Goal: Information Seeking & Learning: Find specific fact

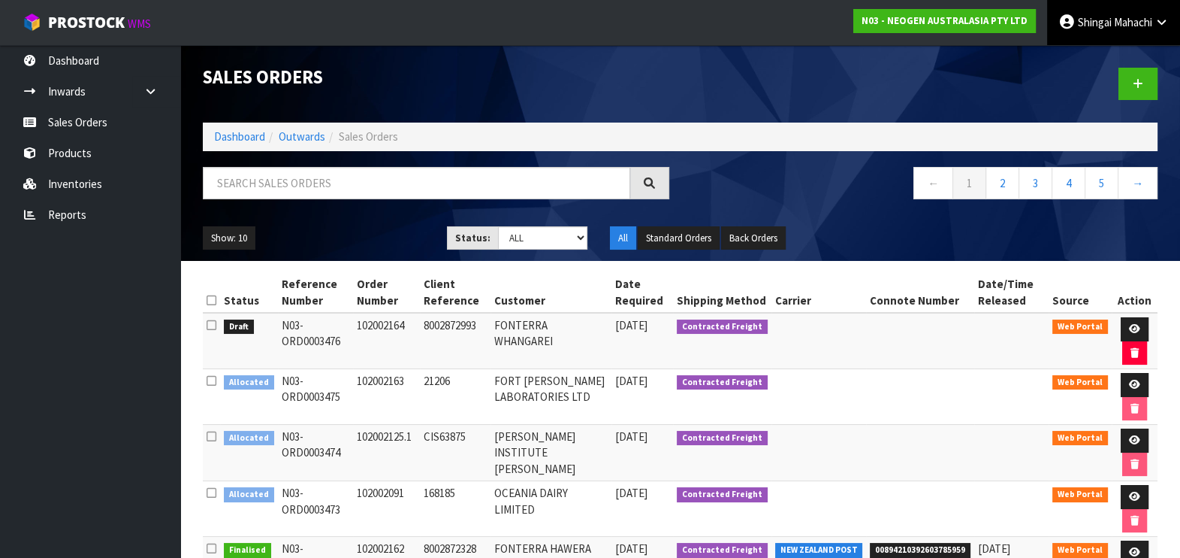
click at [1164, 22] on icon at bounding box center [1162, 22] width 14 height 11
click at [1081, 60] on icon at bounding box center [1081, 60] width 10 height 1
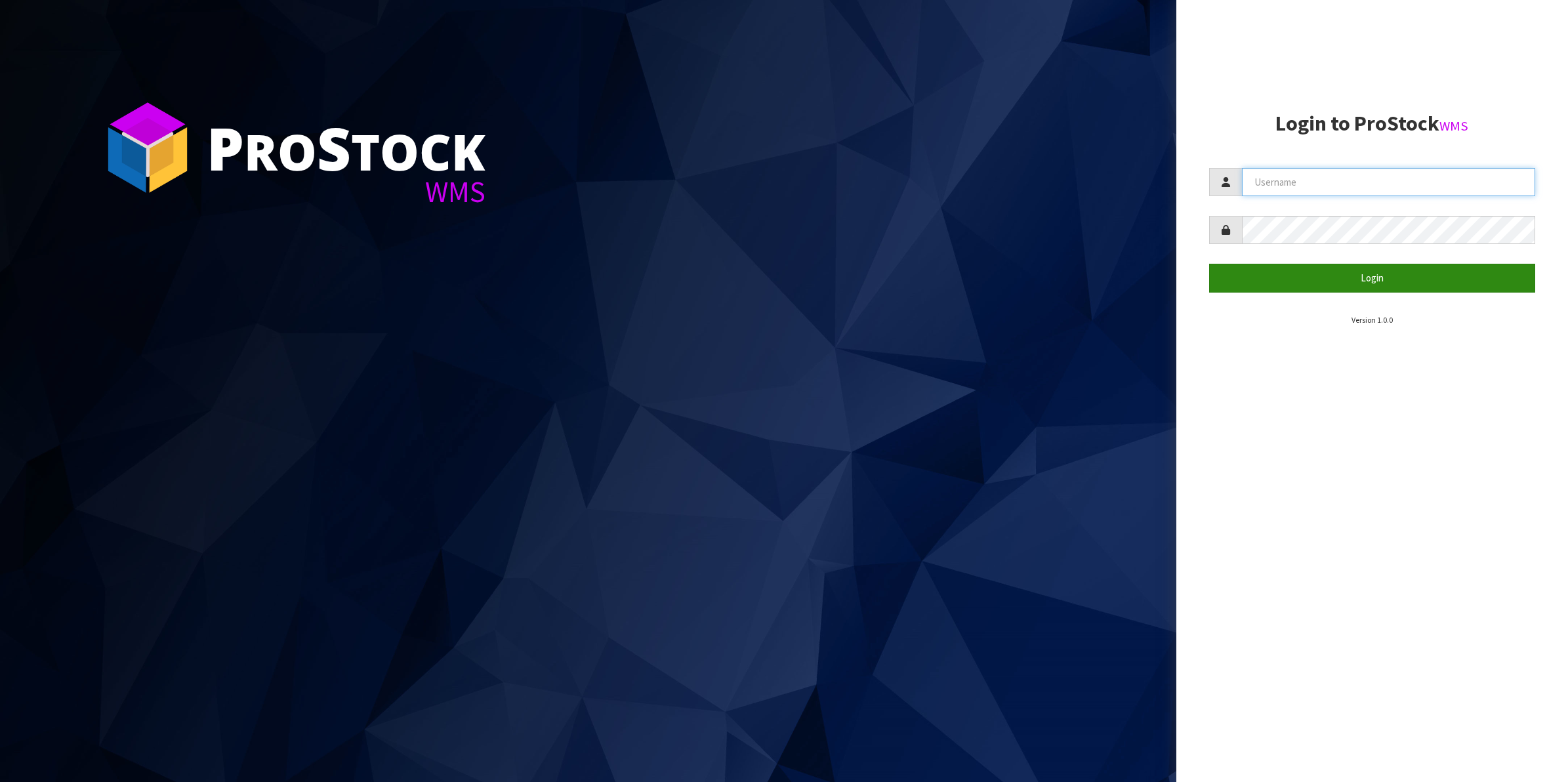
type input "Shingai"
click at [1379, 283] on button "Login" at bounding box center [1372, 278] width 327 height 28
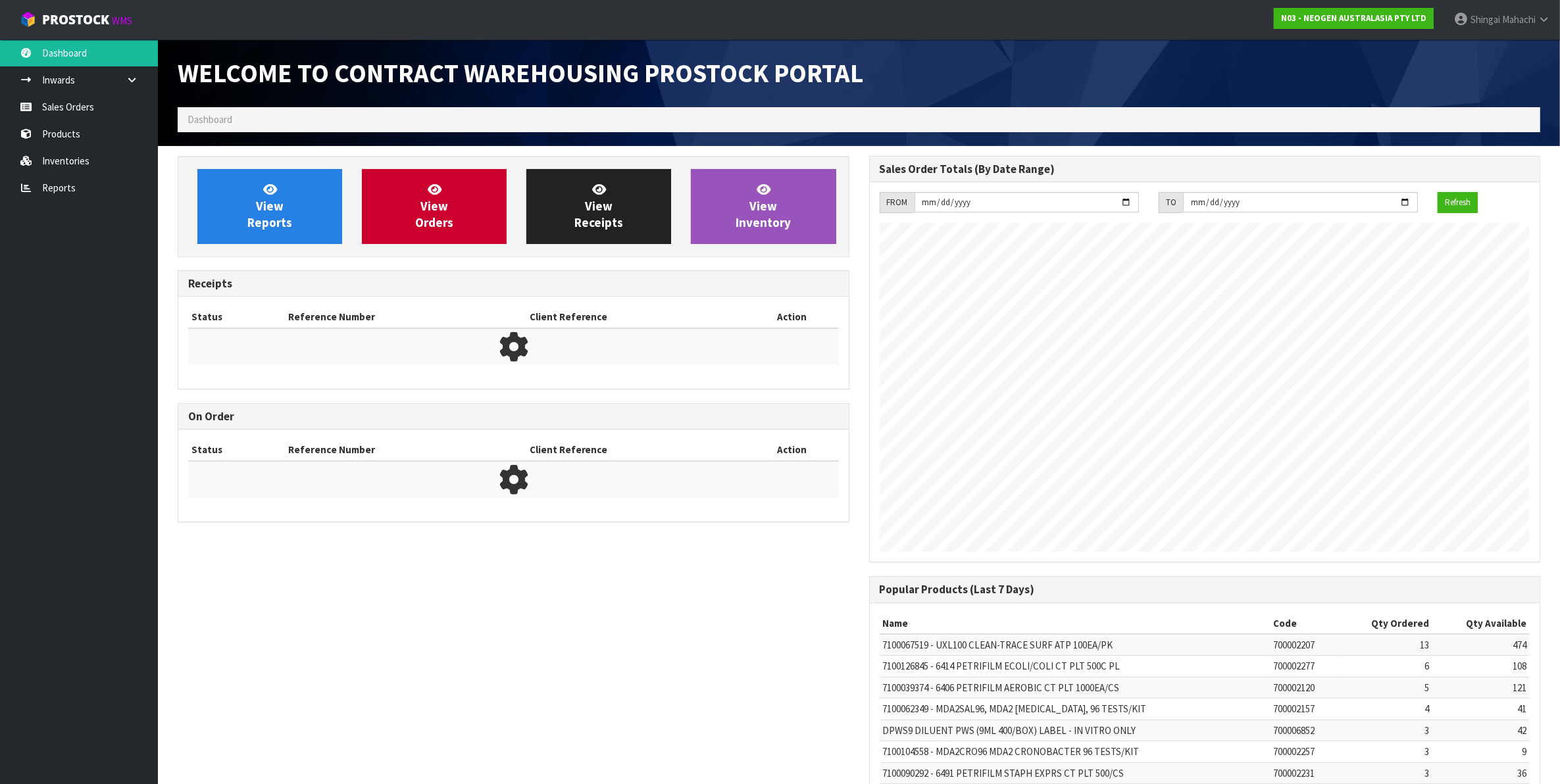
scroll to position [732, 691]
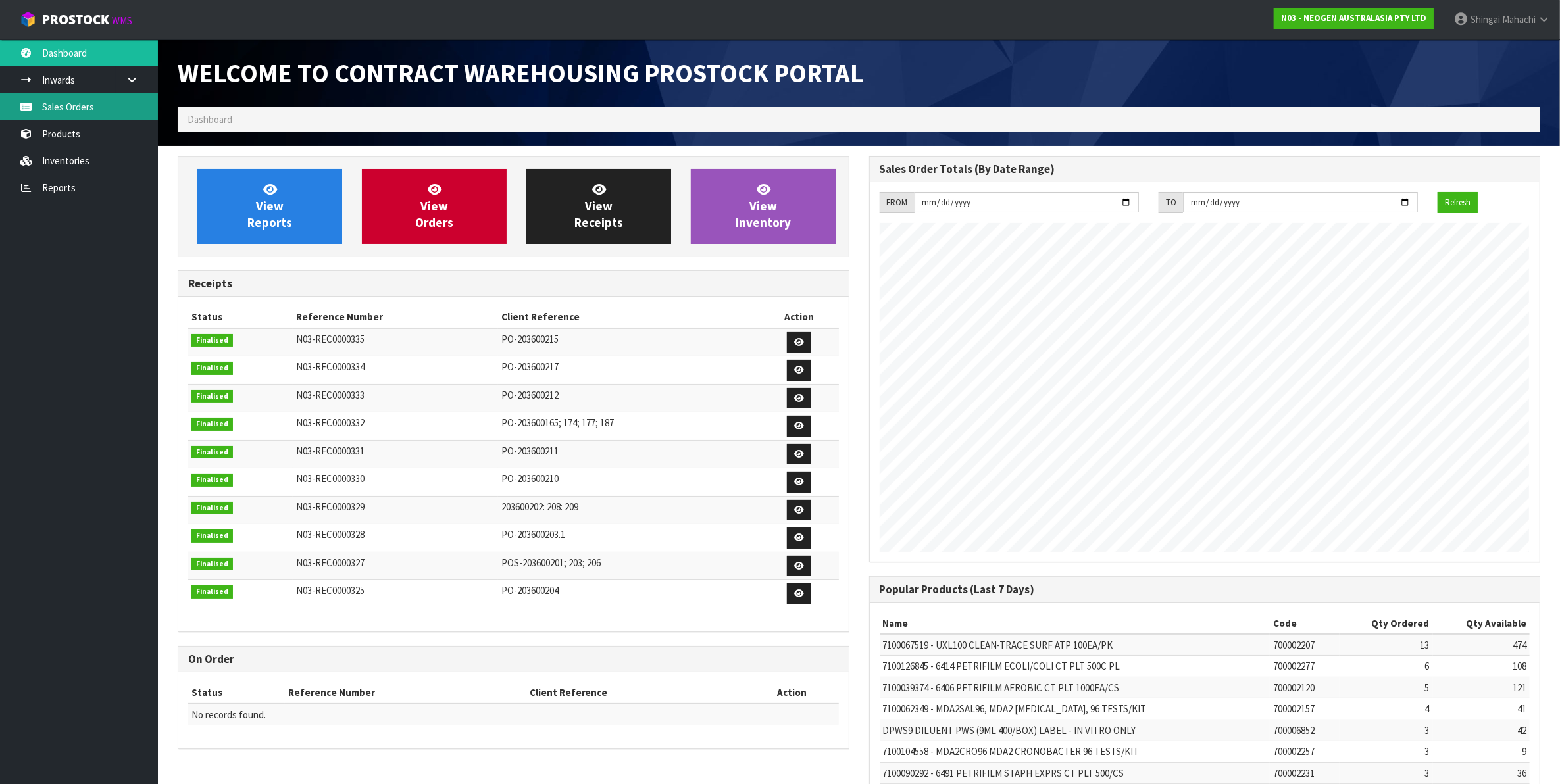
click at [77, 107] on link "Sales Orders" at bounding box center [79, 107] width 158 height 27
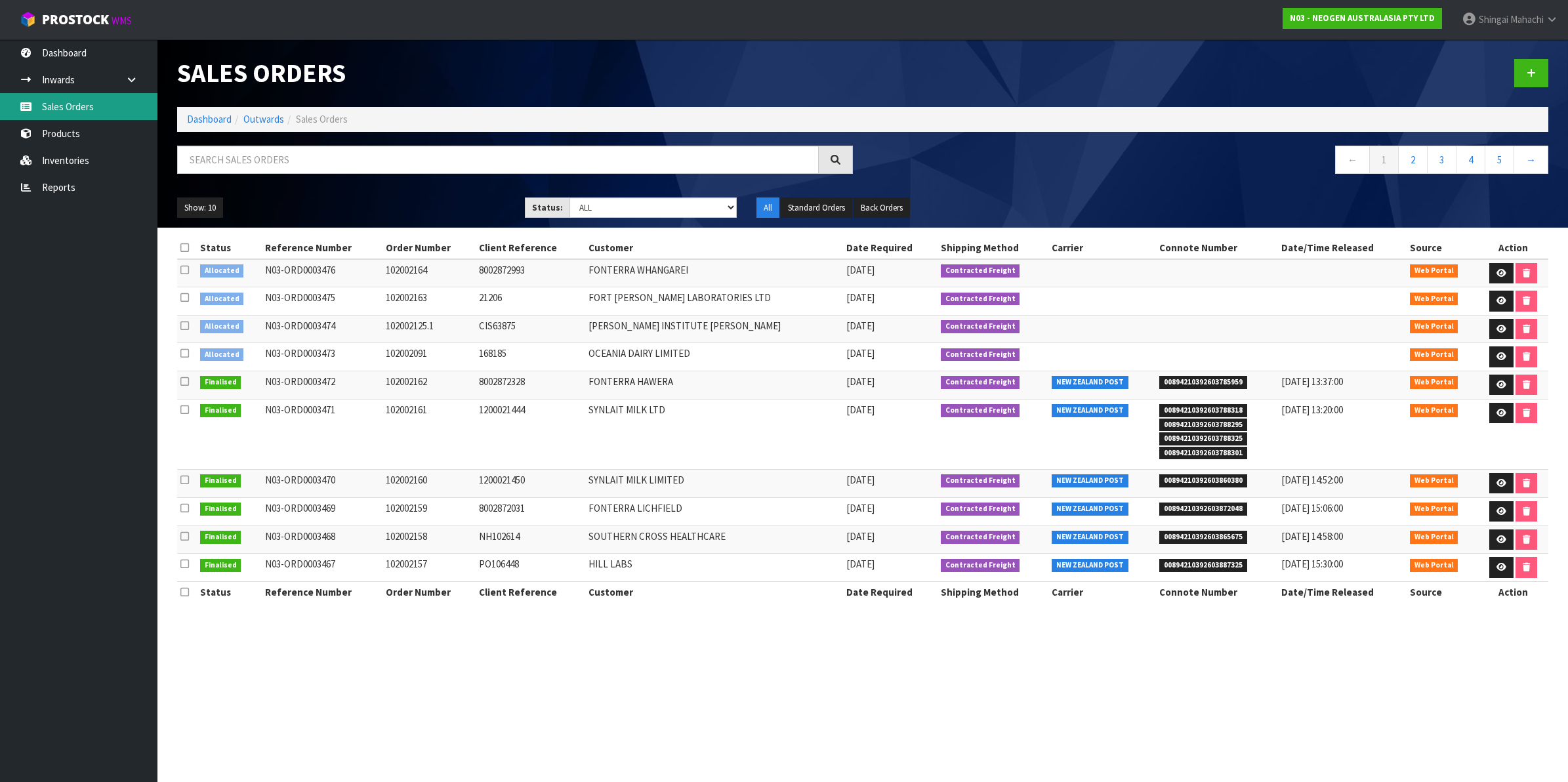
click at [62, 109] on link "Sales Orders" at bounding box center [79, 106] width 157 height 27
click at [61, 183] on link "Reports" at bounding box center [79, 187] width 157 height 27
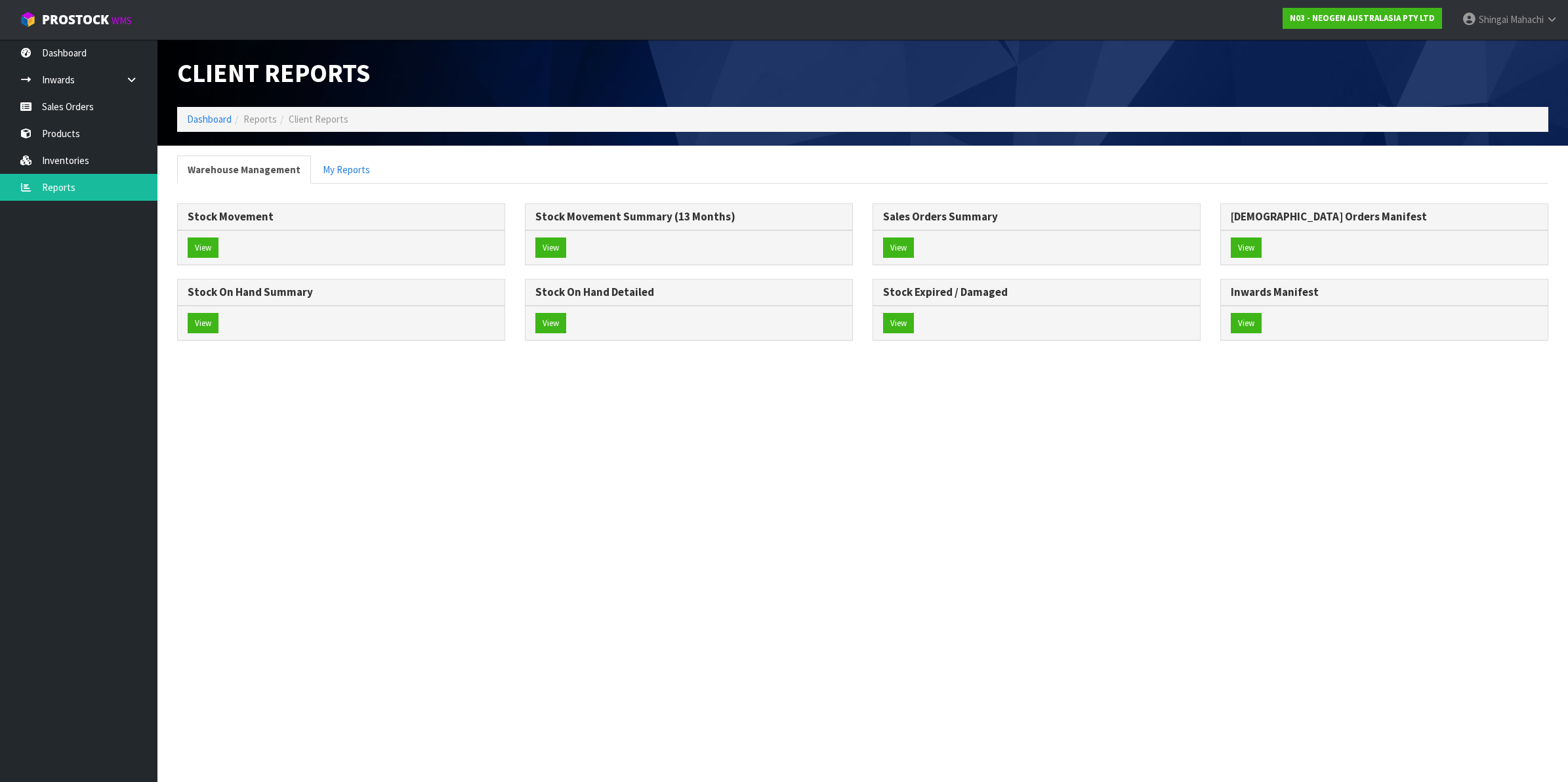
click at [1276, 318] on div "View" at bounding box center [1384, 323] width 327 height 35
click at [1253, 322] on button "View" at bounding box center [1246, 323] width 31 height 21
click at [542, 241] on button "View" at bounding box center [550, 248] width 31 height 21
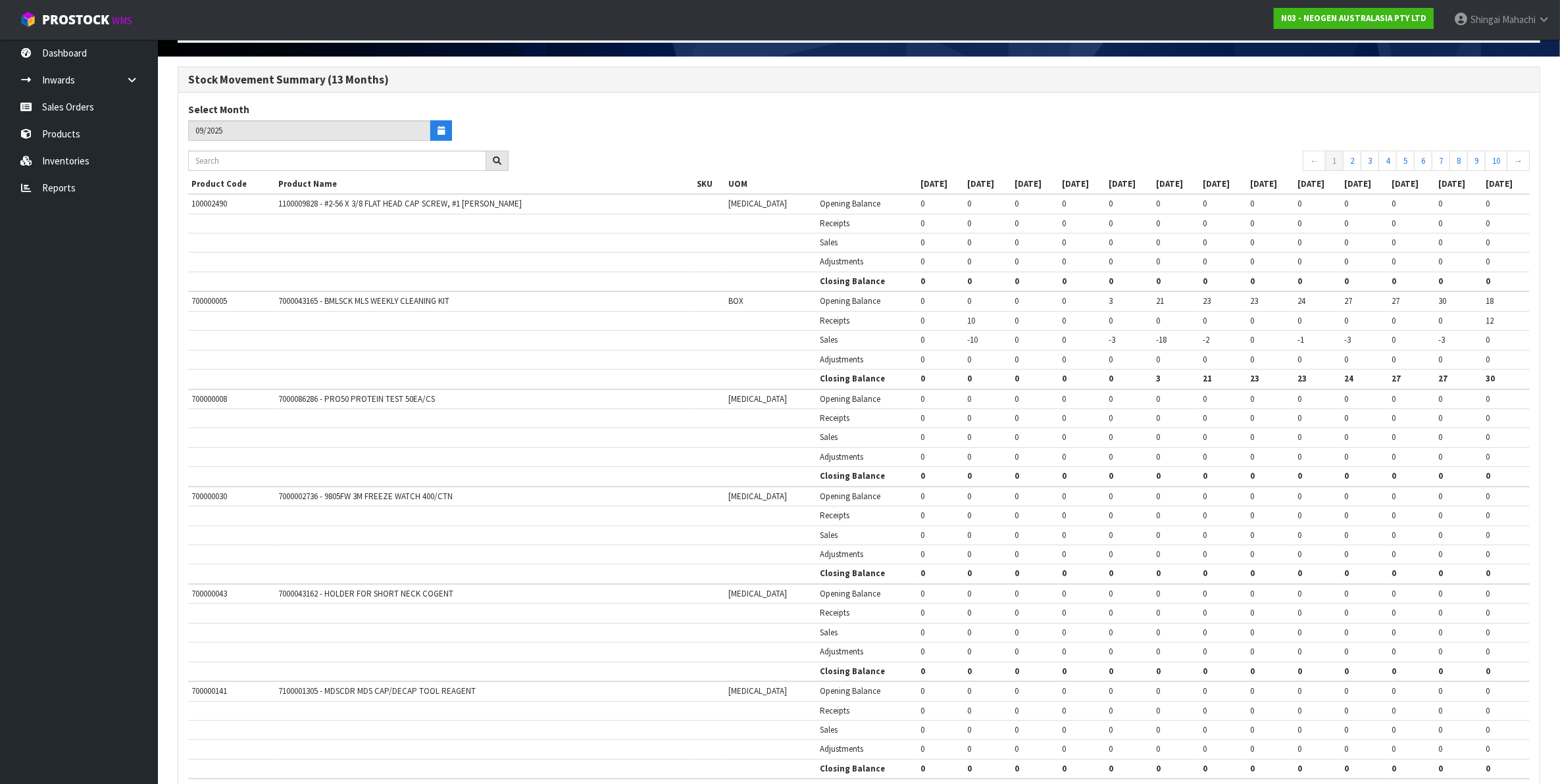
scroll to position [46, 0]
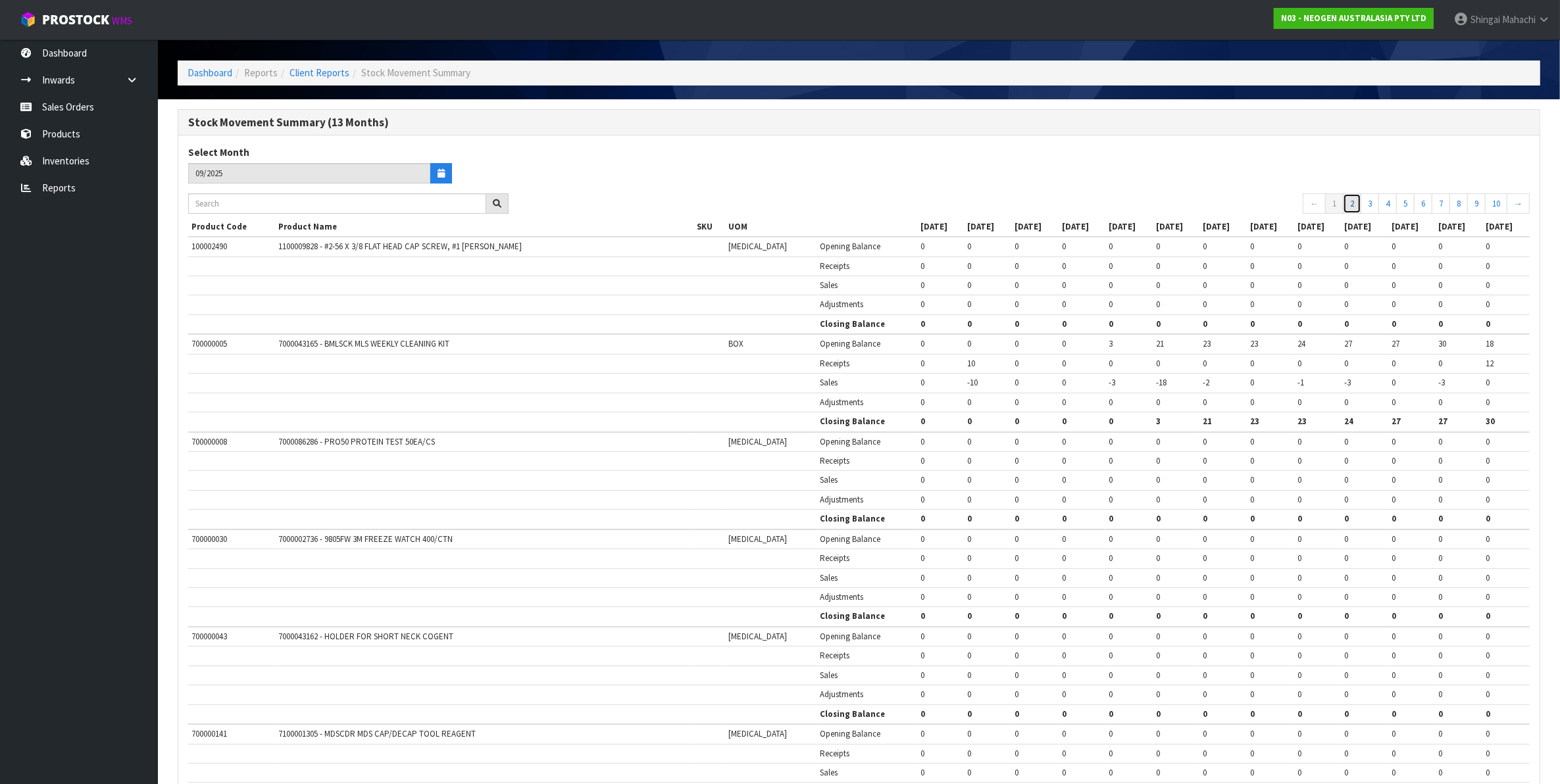
click at [1350, 209] on link "2" at bounding box center [1352, 204] width 18 height 21
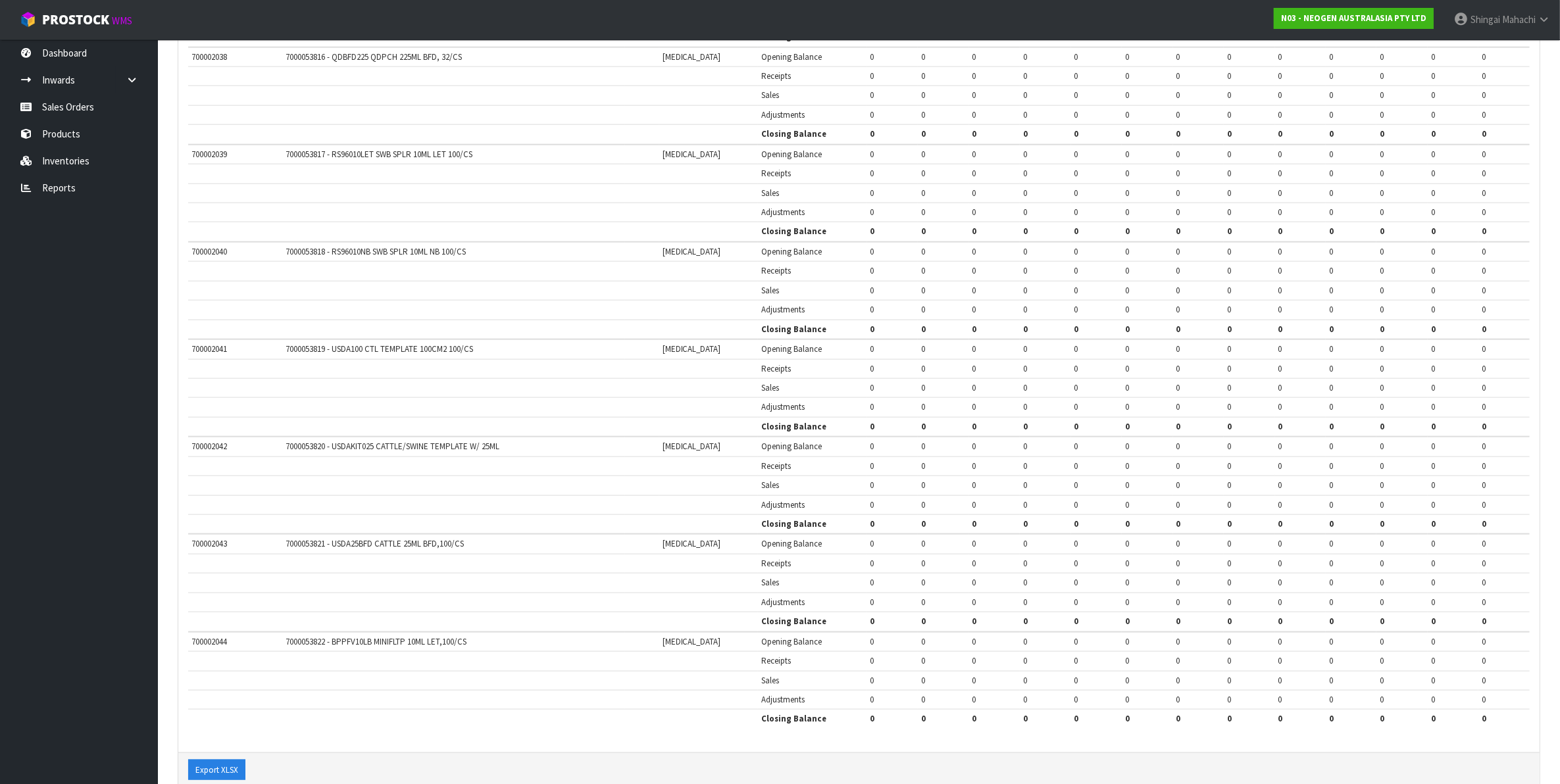
scroll to position [2020, 0]
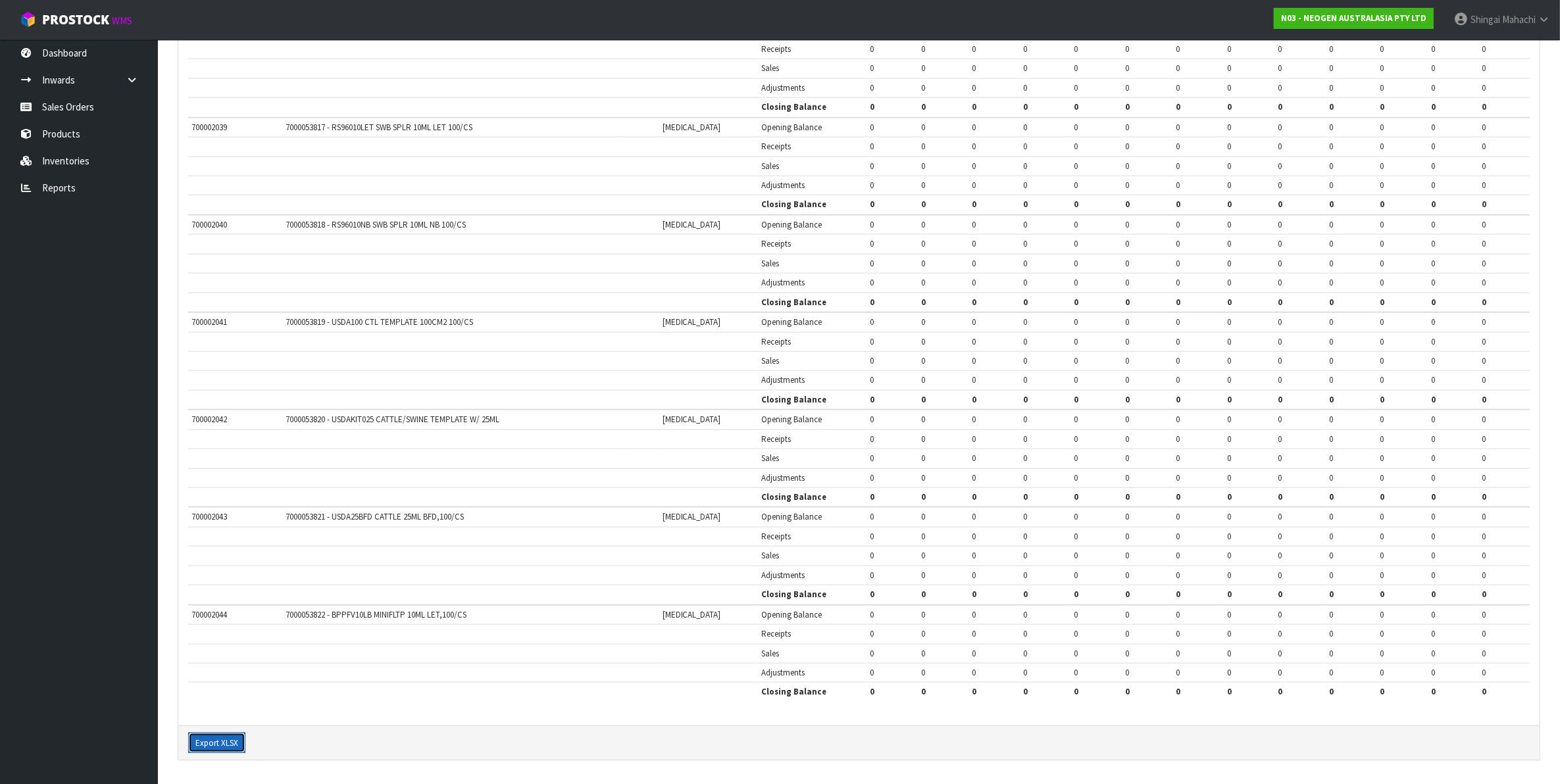
click at [212, 738] on button "Export XLSX" at bounding box center [216, 743] width 57 height 21
click at [58, 99] on link "Sales Orders" at bounding box center [79, 107] width 158 height 27
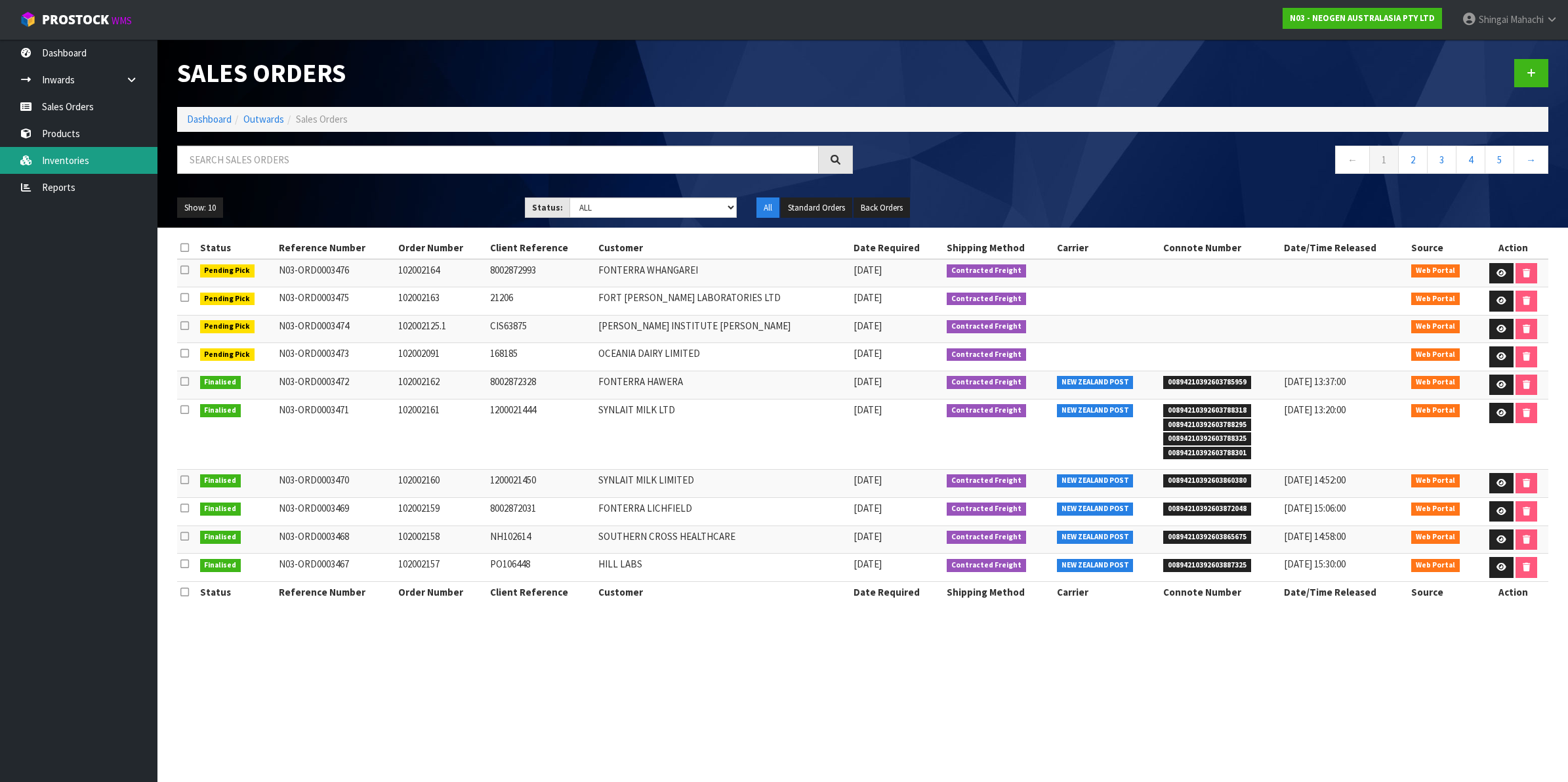
click at [79, 161] on link "Inventories" at bounding box center [79, 160] width 157 height 27
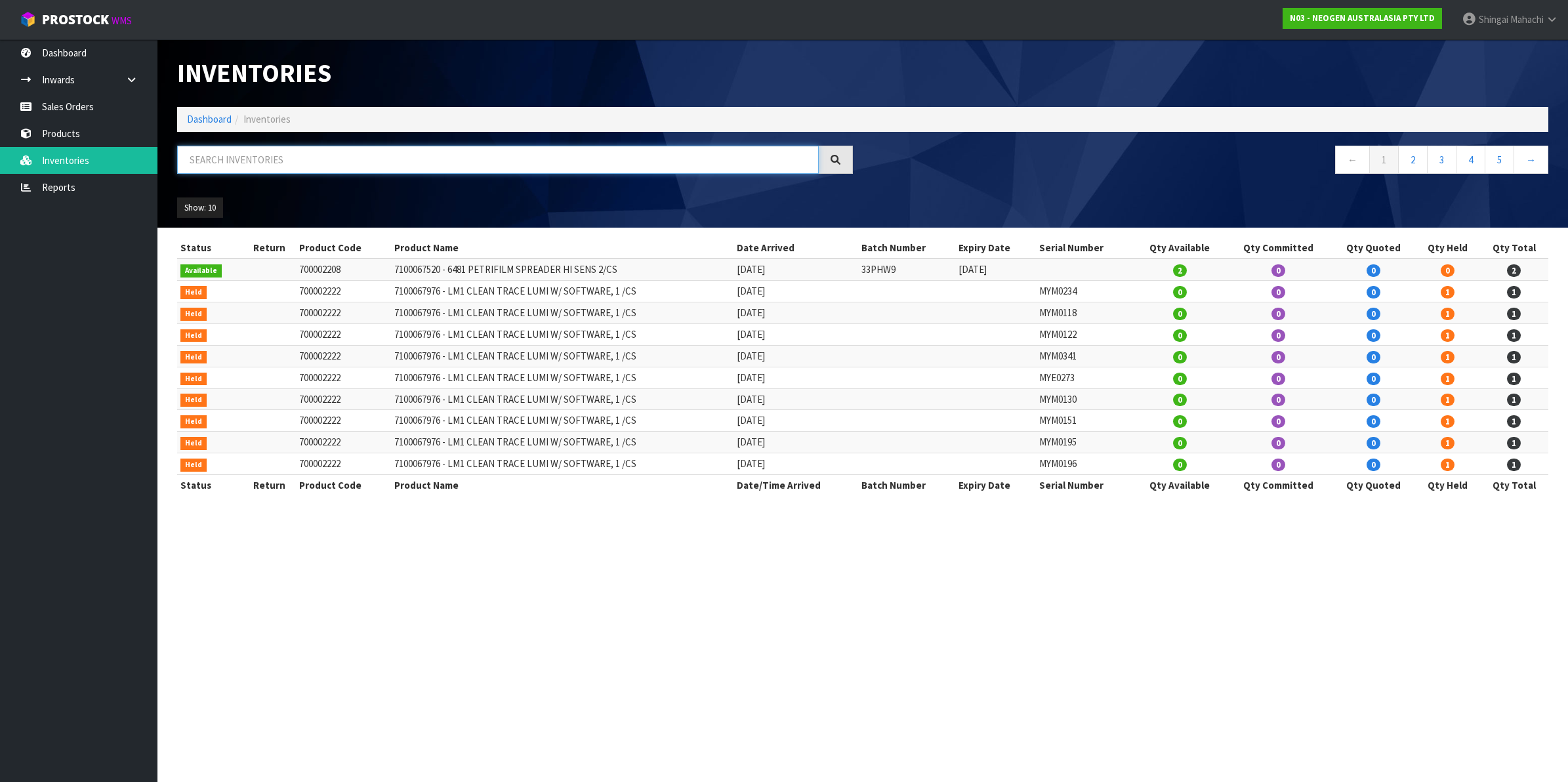
click at [241, 162] on input "text" at bounding box center [498, 160] width 642 height 28
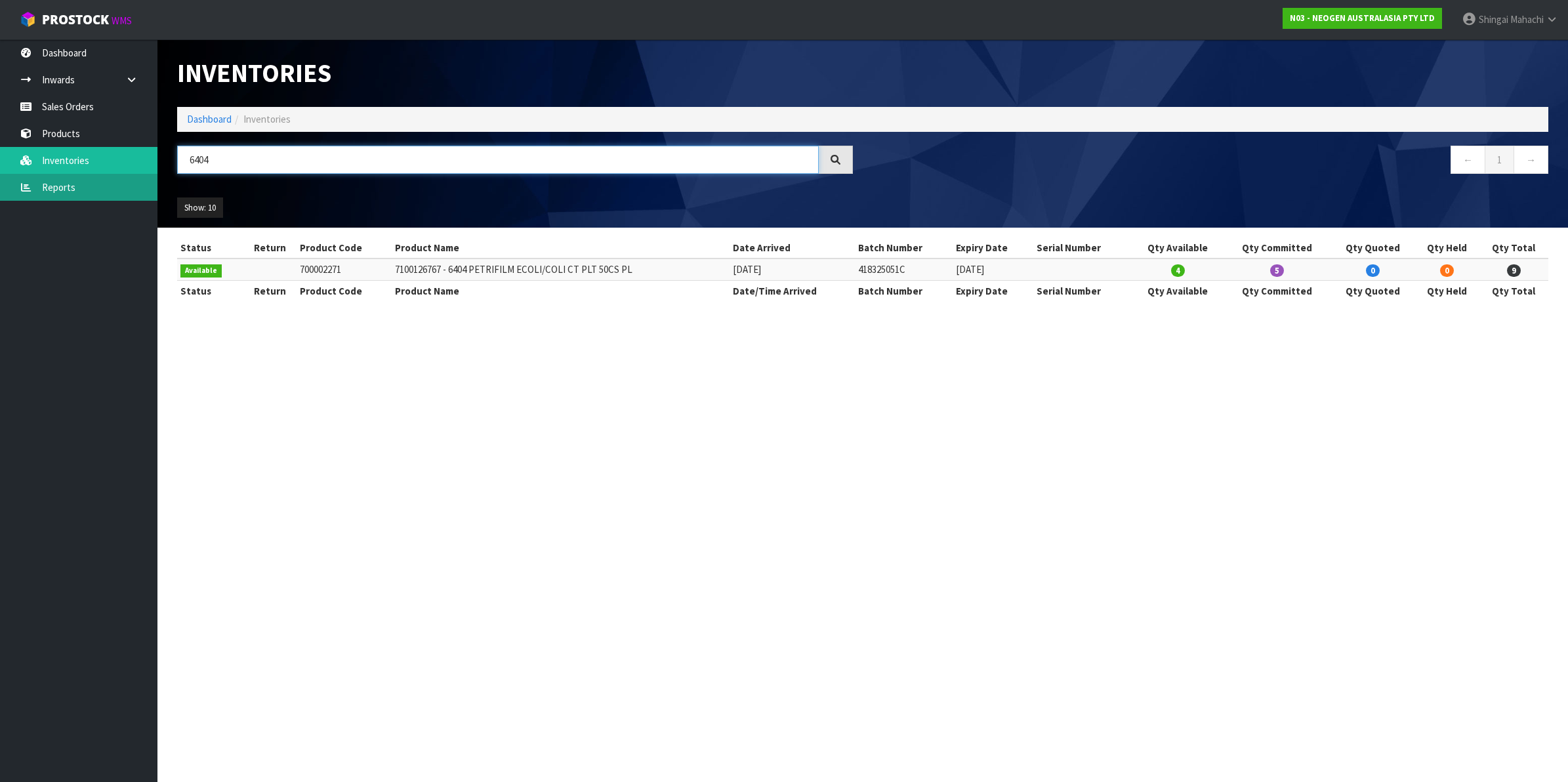
type input "6404"
click at [62, 182] on link "Reports" at bounding box center [79, 187] width 157 height 27
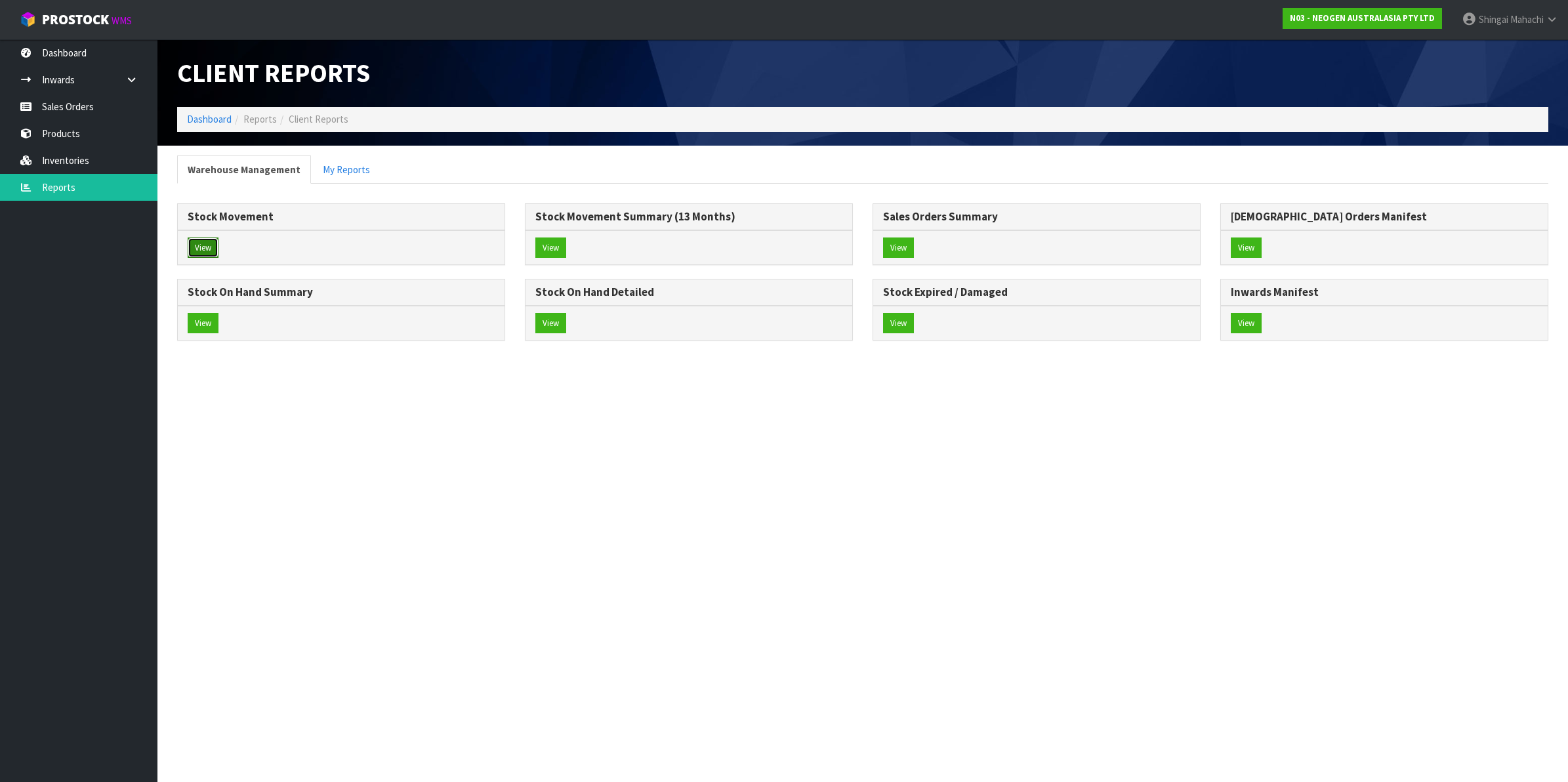
click at [196, 242] on button "View" at bounding box center [203, 248] width 31 height 21
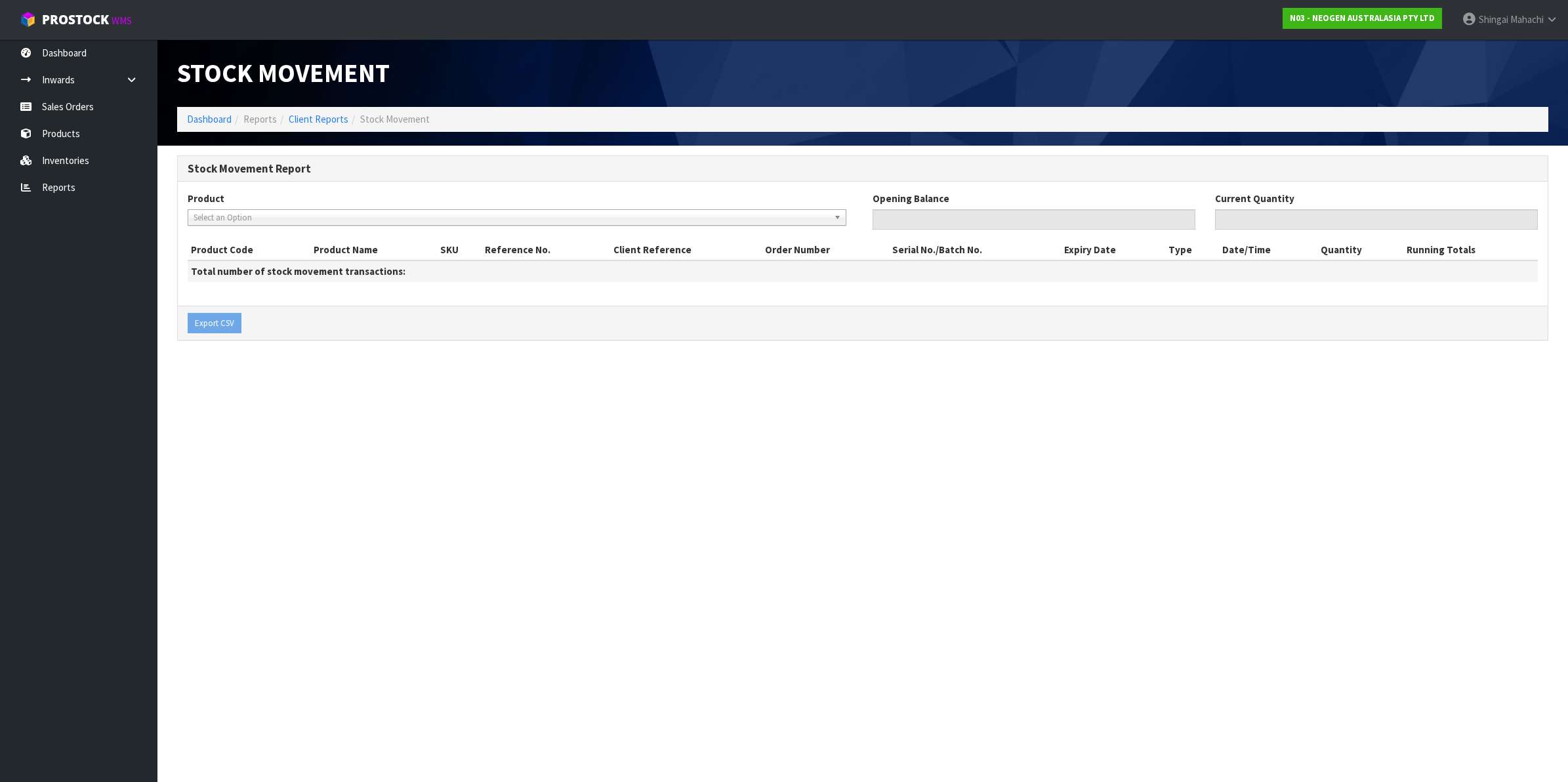
click at [233, 216] on span "Select an Option" at bounding box center [511, 217] width 635 height 16
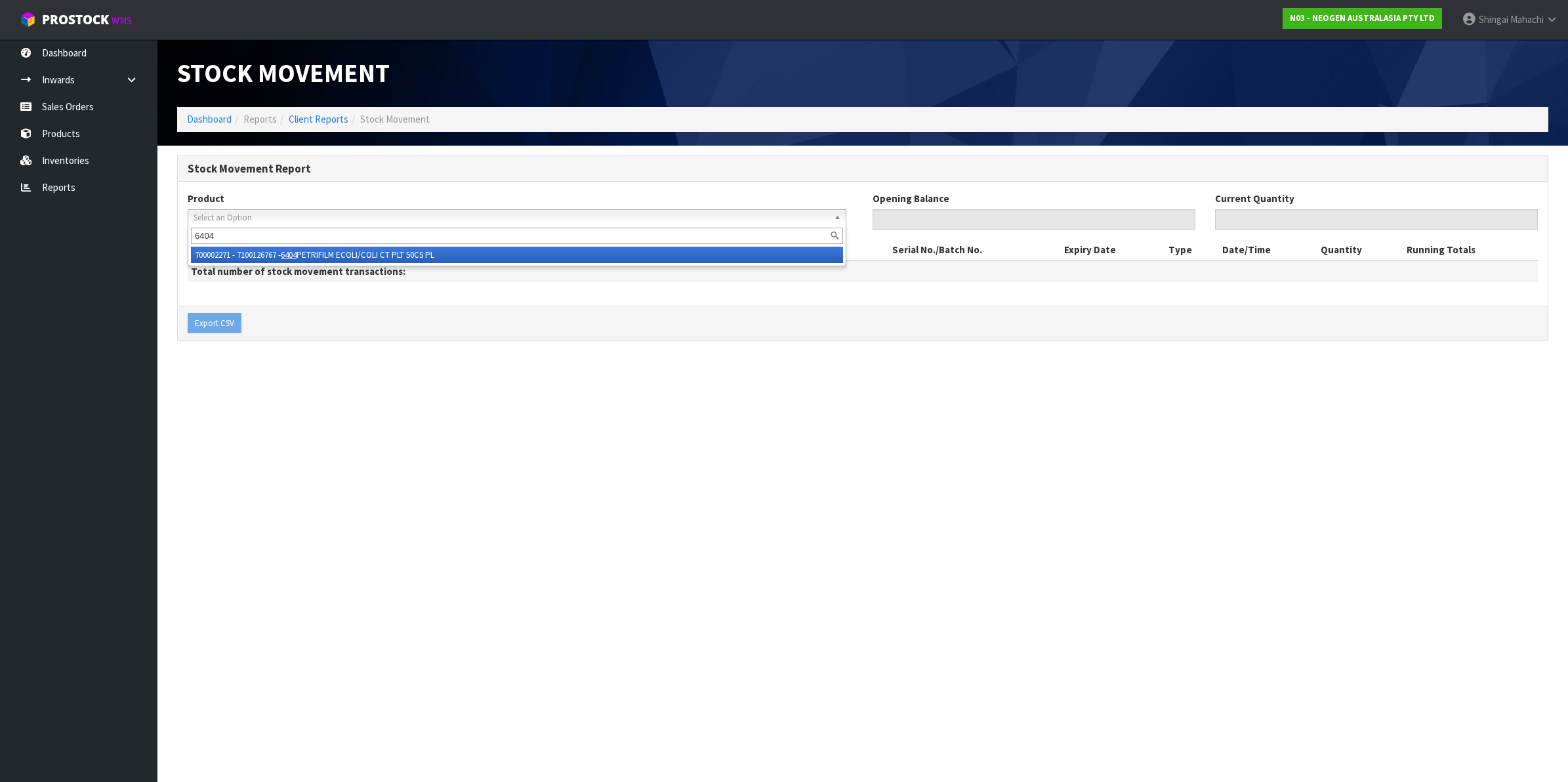
type input "6404"
click at [328, 247] on li "700002271 - 7100126767 - 6404 PETRIFILM ECOLI/COLI CT PLT 50CS PL" at bounding box center [517, 255] width 652 height 17
type input "0"
type input "9"
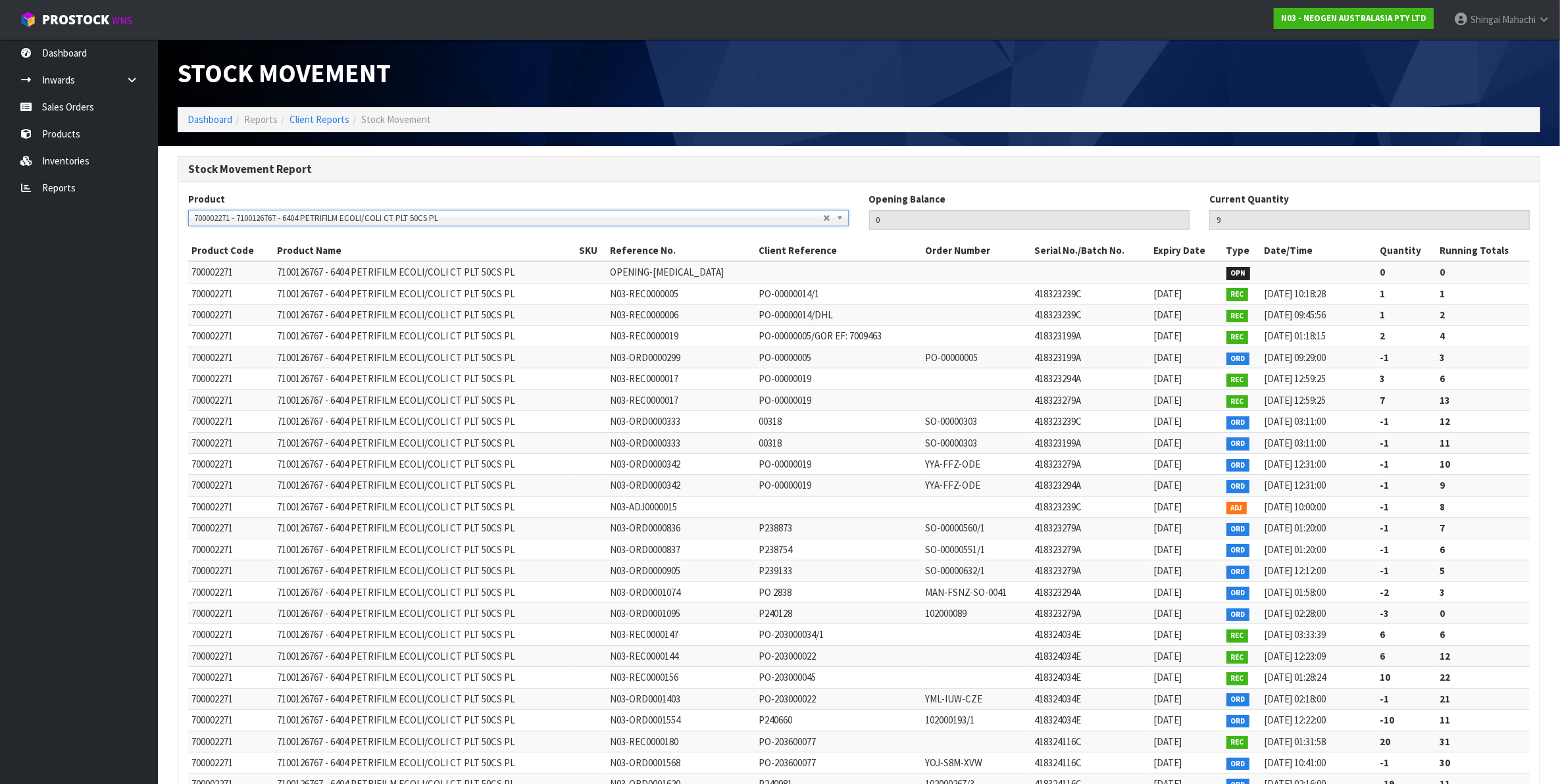
scroll to position [270, 0]
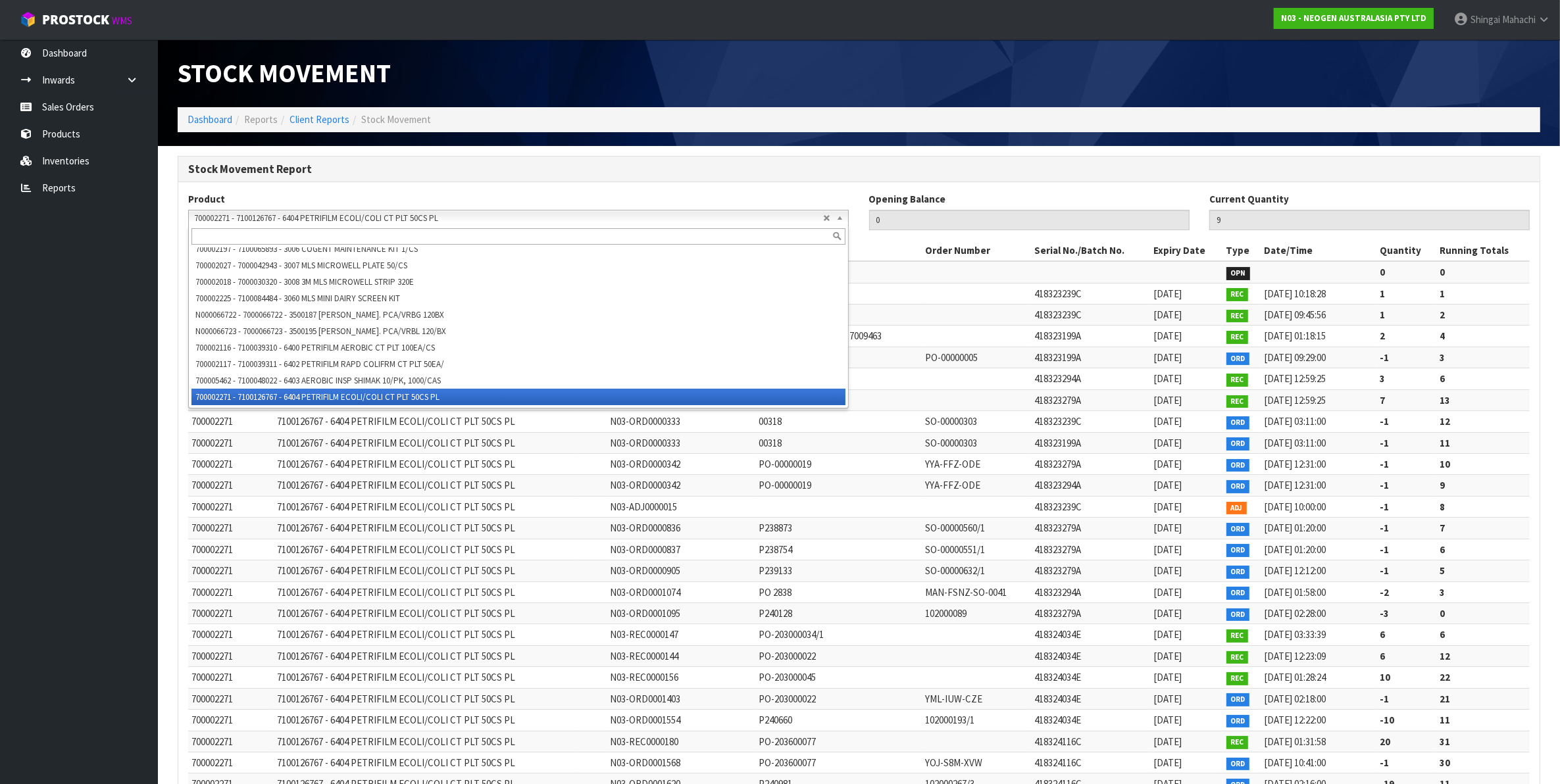
click at [327, 217] on span "700002271 - 7100126767 - 6404 PETRIFILM ECOLI/COLI CT PLT 50CS PL" at bounding box center [509, 218] width 629 height 16
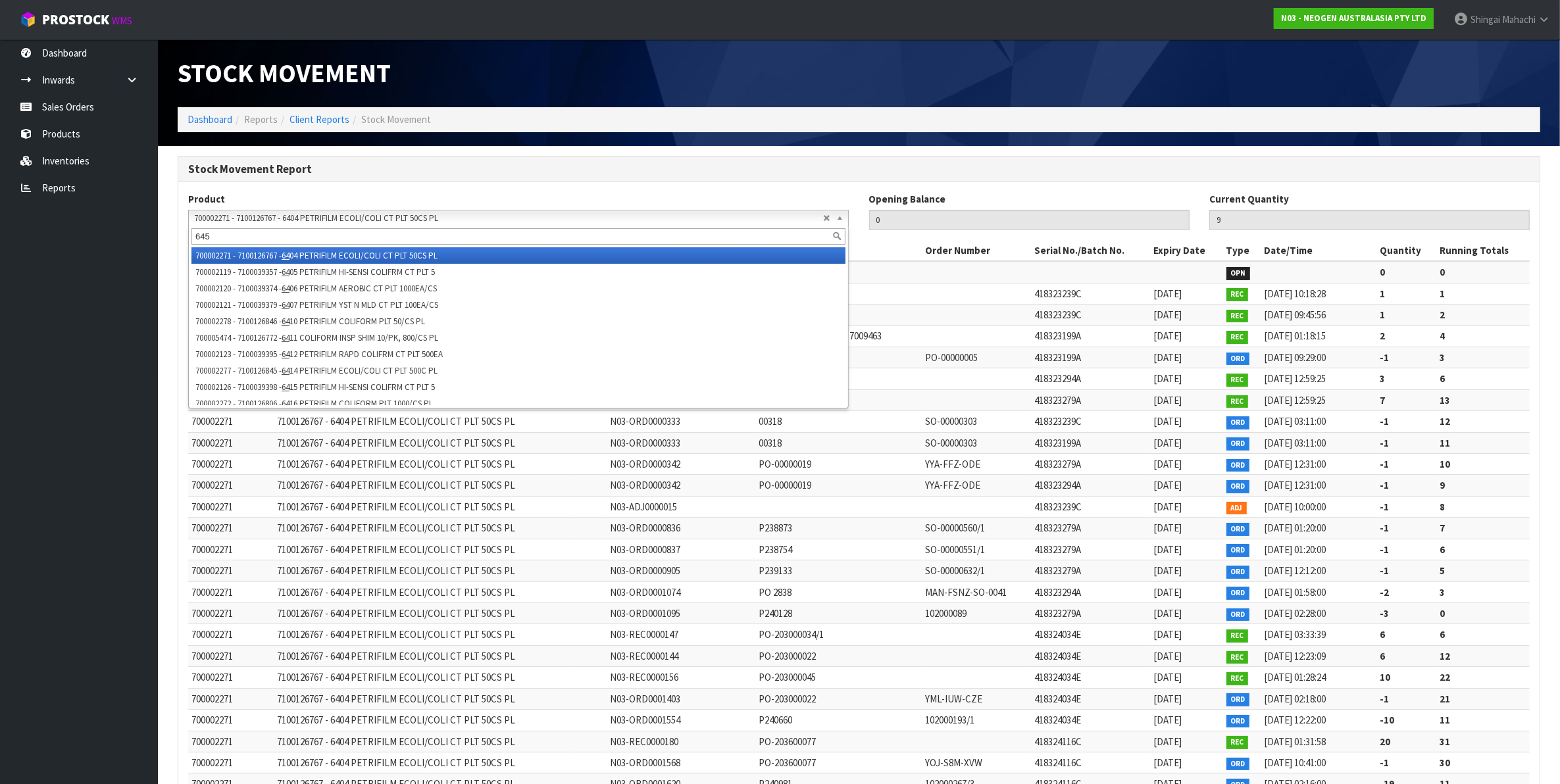
scroll to position [0, 0]
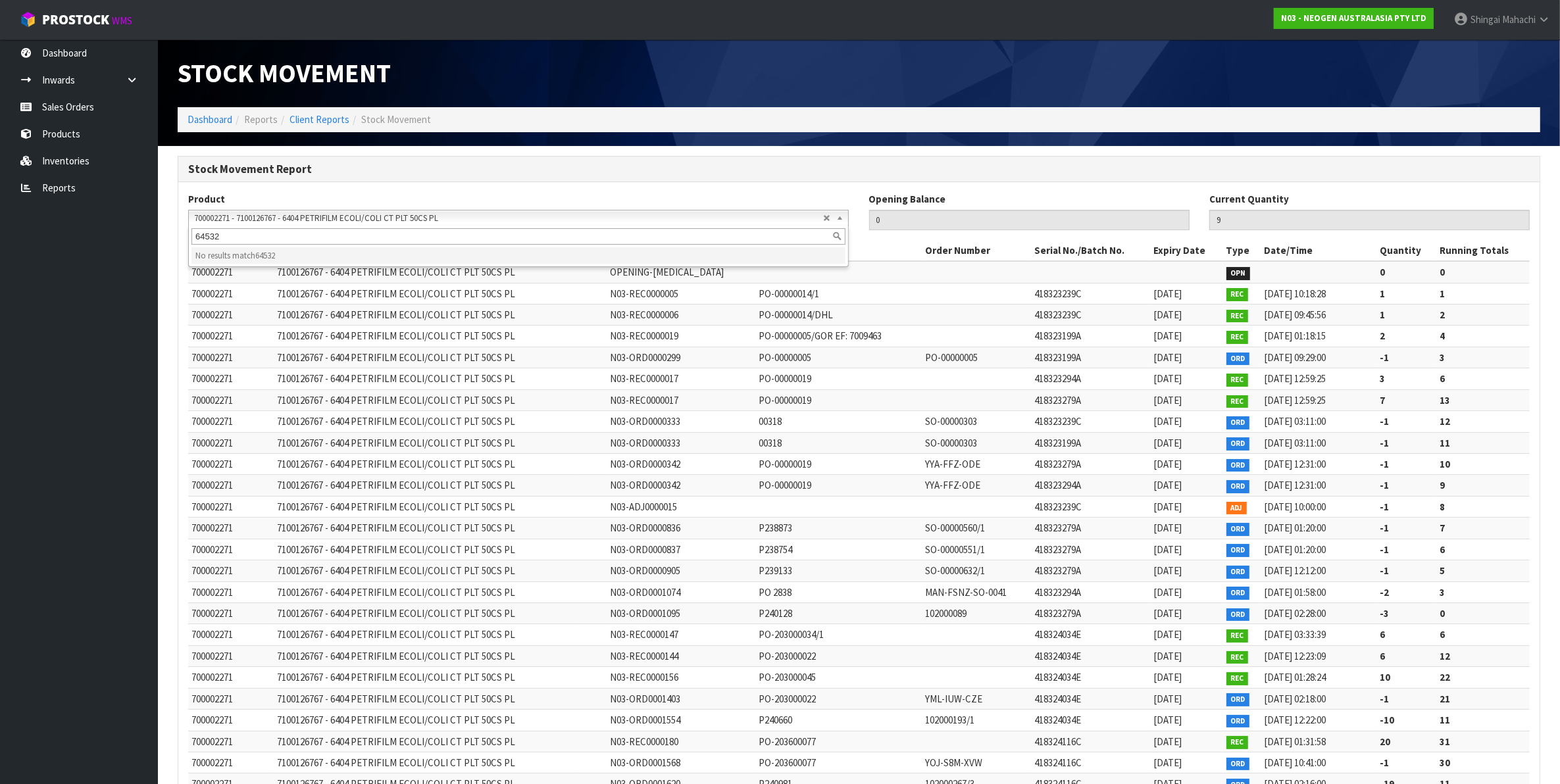
click at [214, 231] on input "64532" at bounding box center [518, 236] width 654 height 17
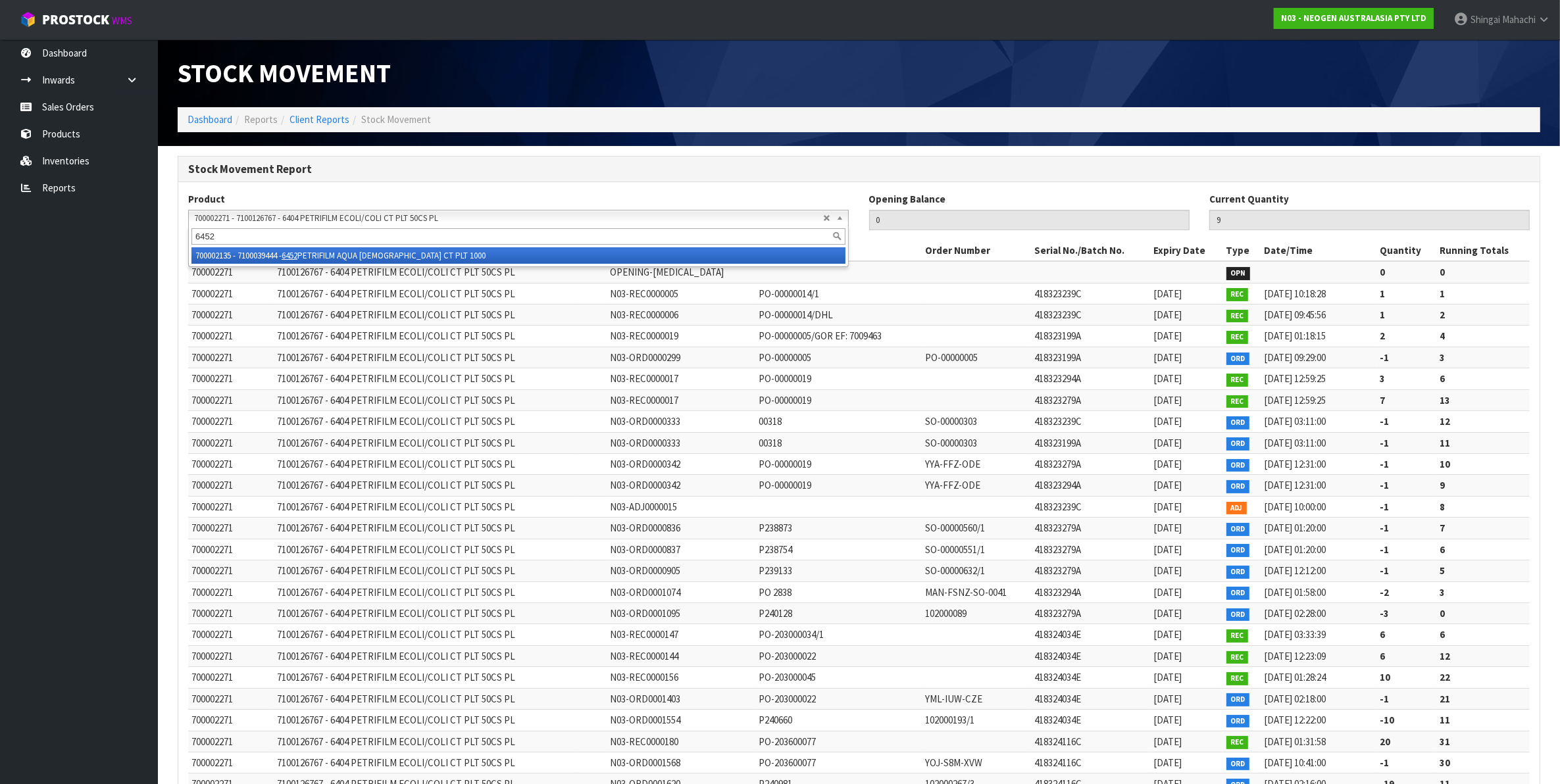
type input "6452"
click at [367, 255] on li "700002135 - 7100039444 - 6452 PETRIFILM AQUA [DEMOGRAPHIC_DATA] CT PLT 1000" at bounding box center [518, 256] width 654 height 17
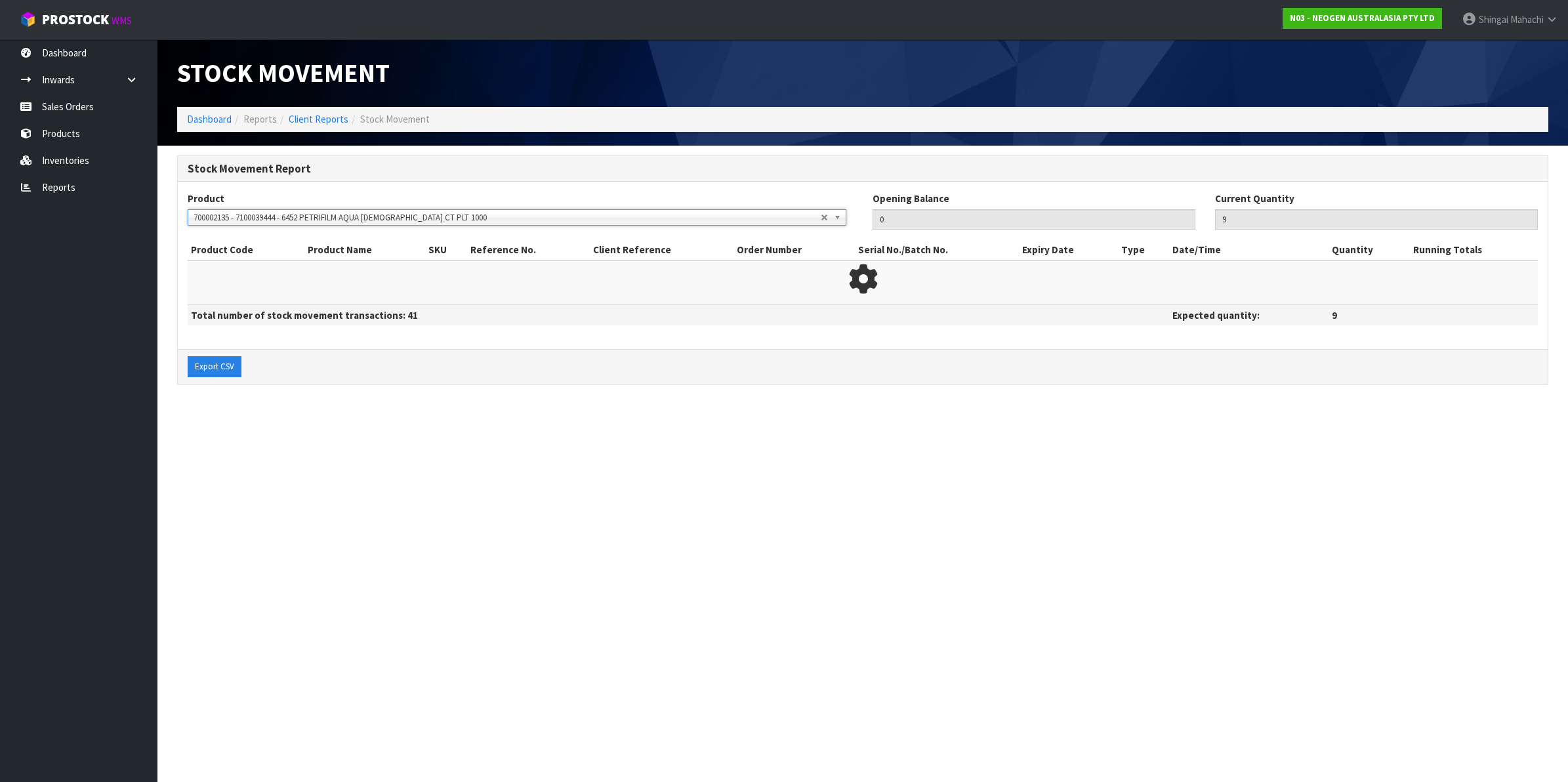
type input "15"
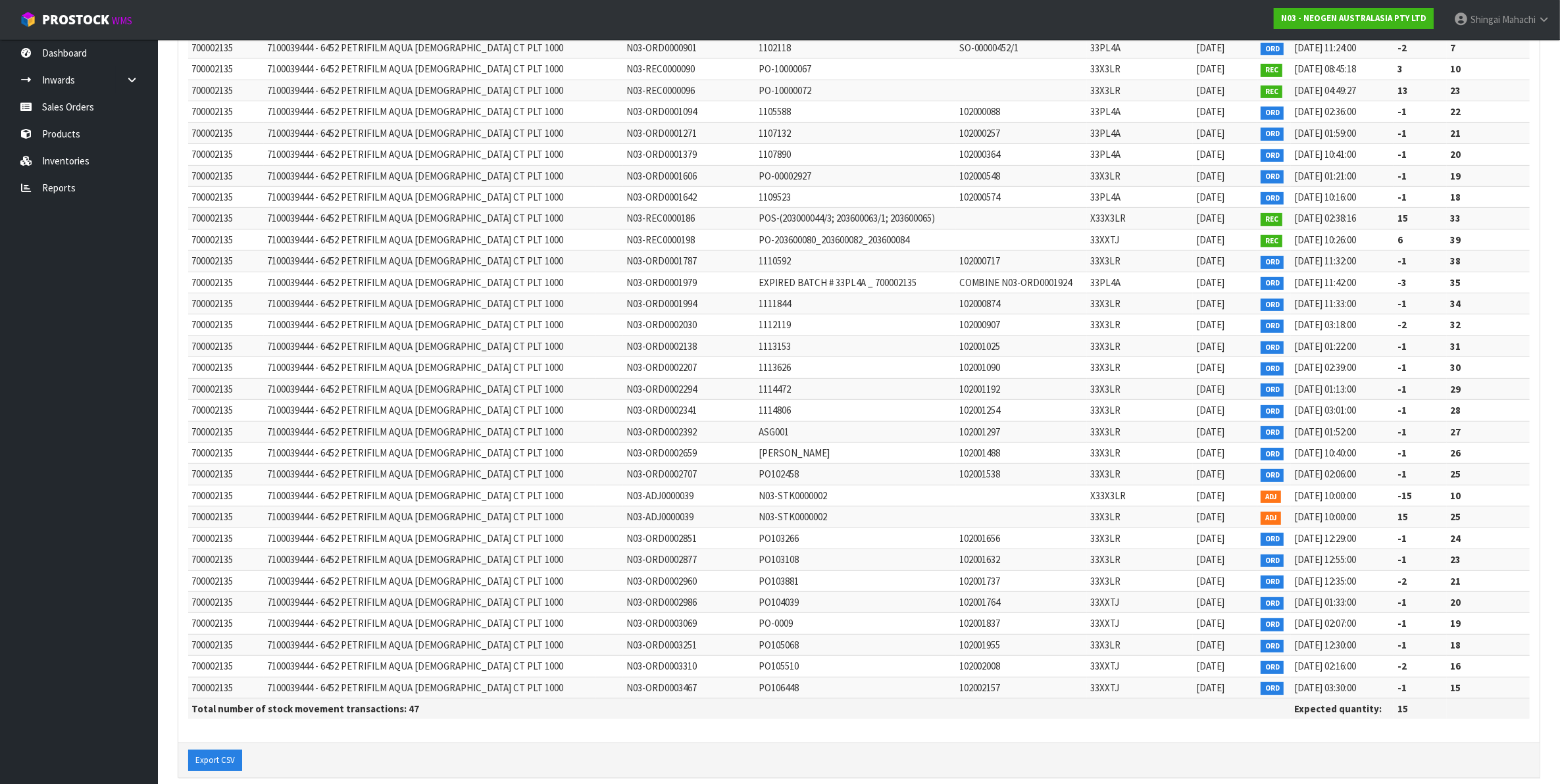
scroll to position [591, 0]
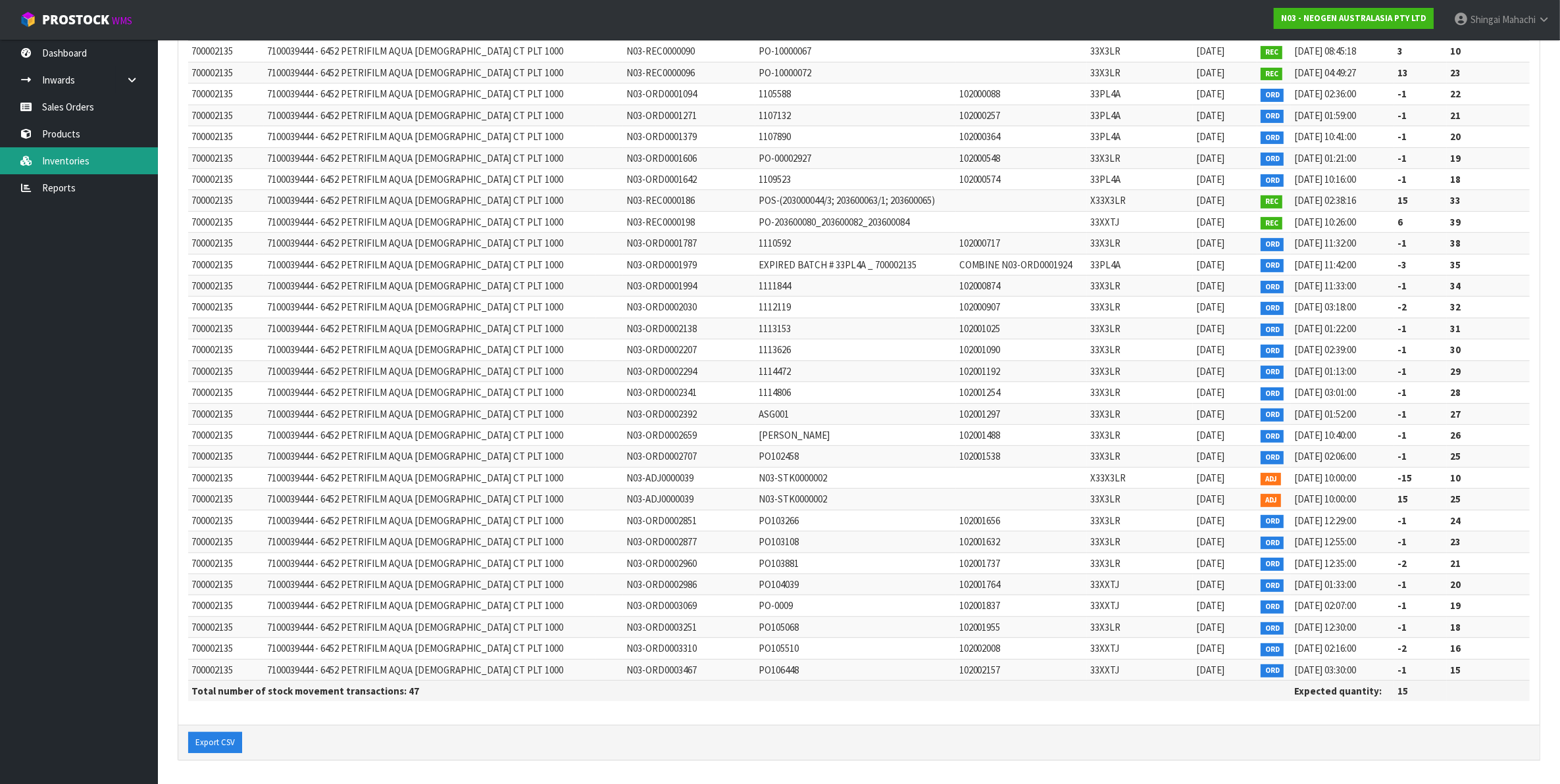
click at [76, 158] on link "Inventories" at bounding box center [79, 160] width 158 height 27
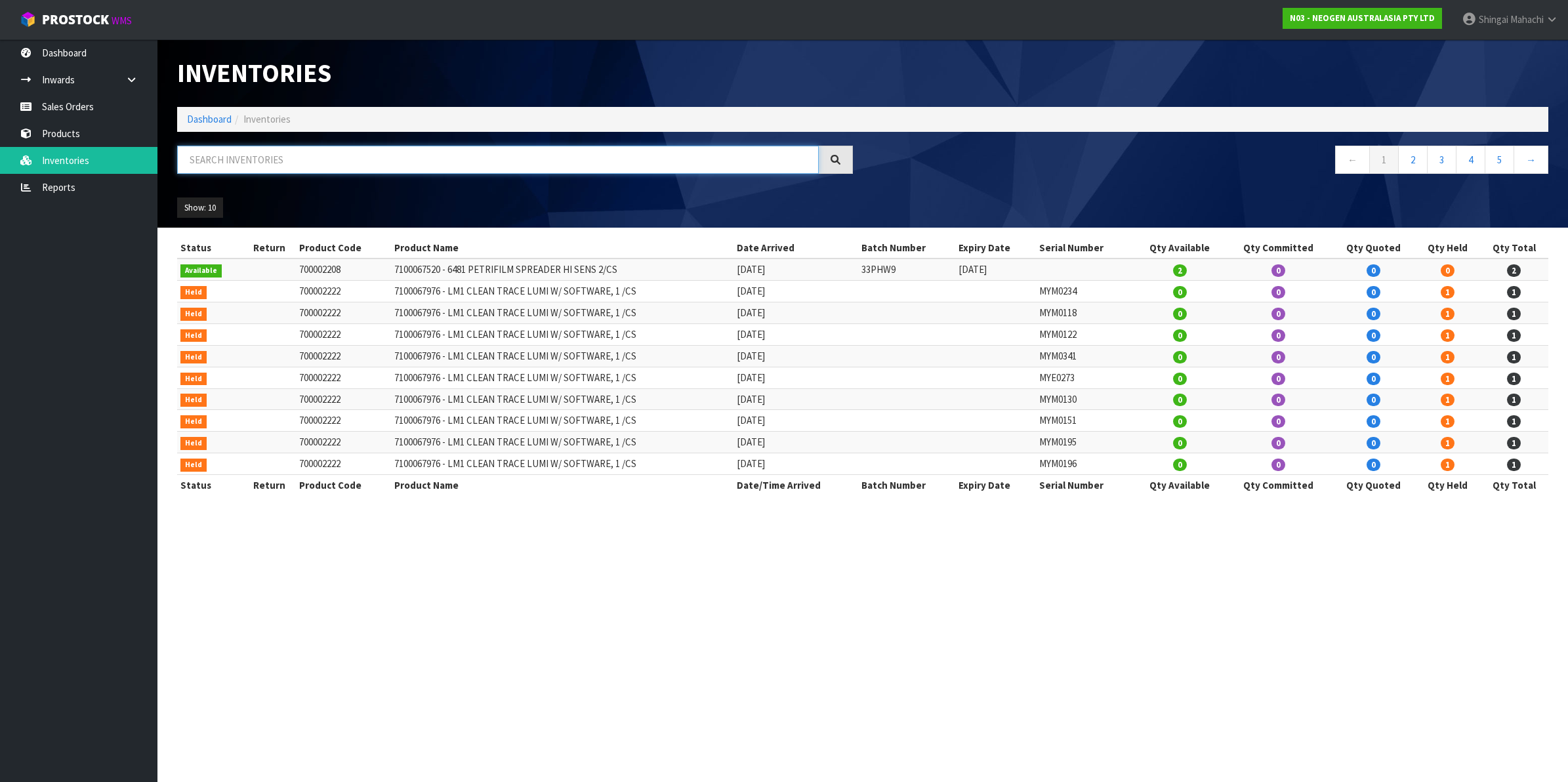
click at [271, 153] on input "text" at bounding box center [498, 160] width 642 height 28
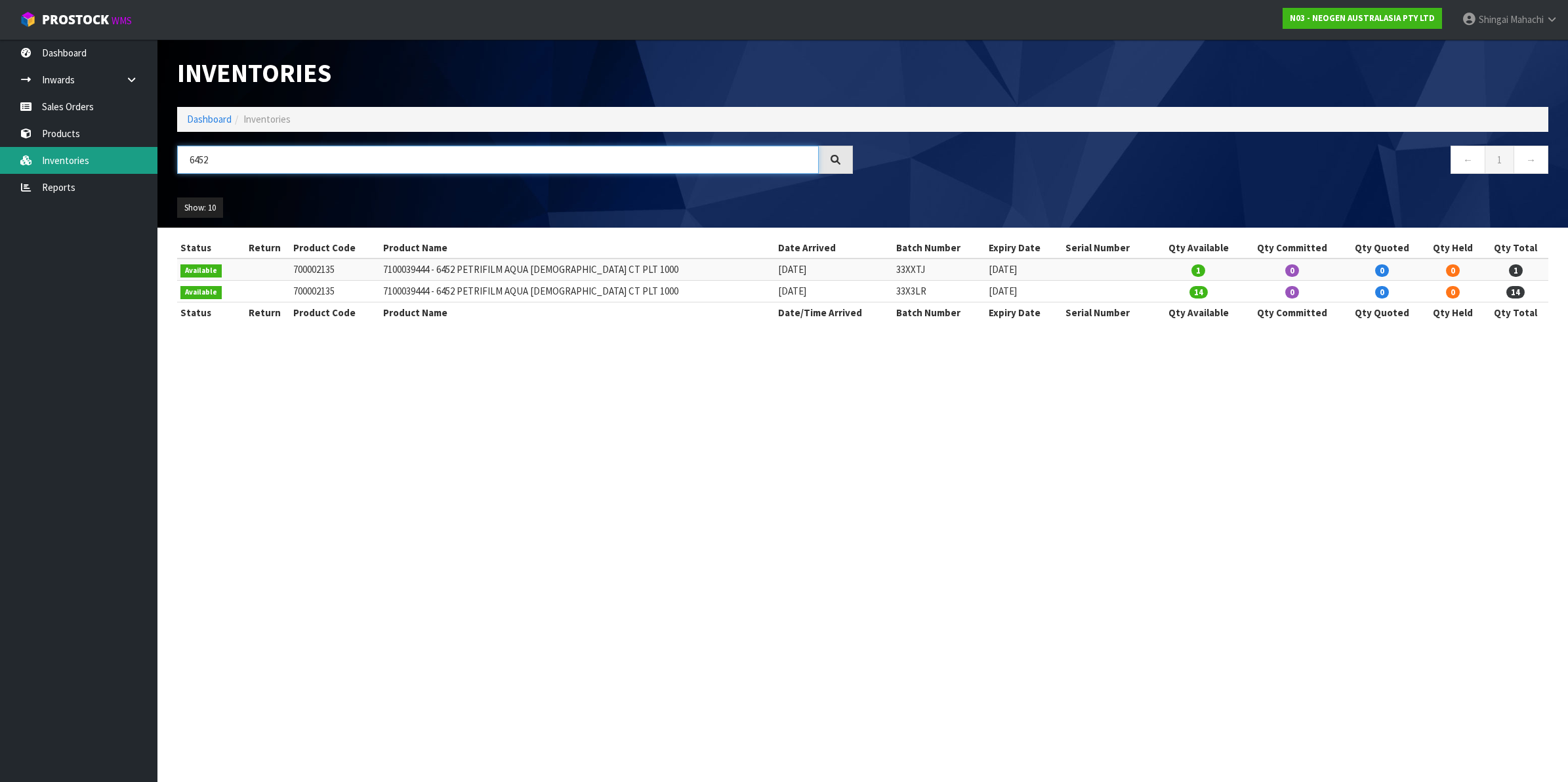
type input "6452"
click at [88, 106] on link "Sales Orders" at bounding box center [79, 106] width 157 height 27
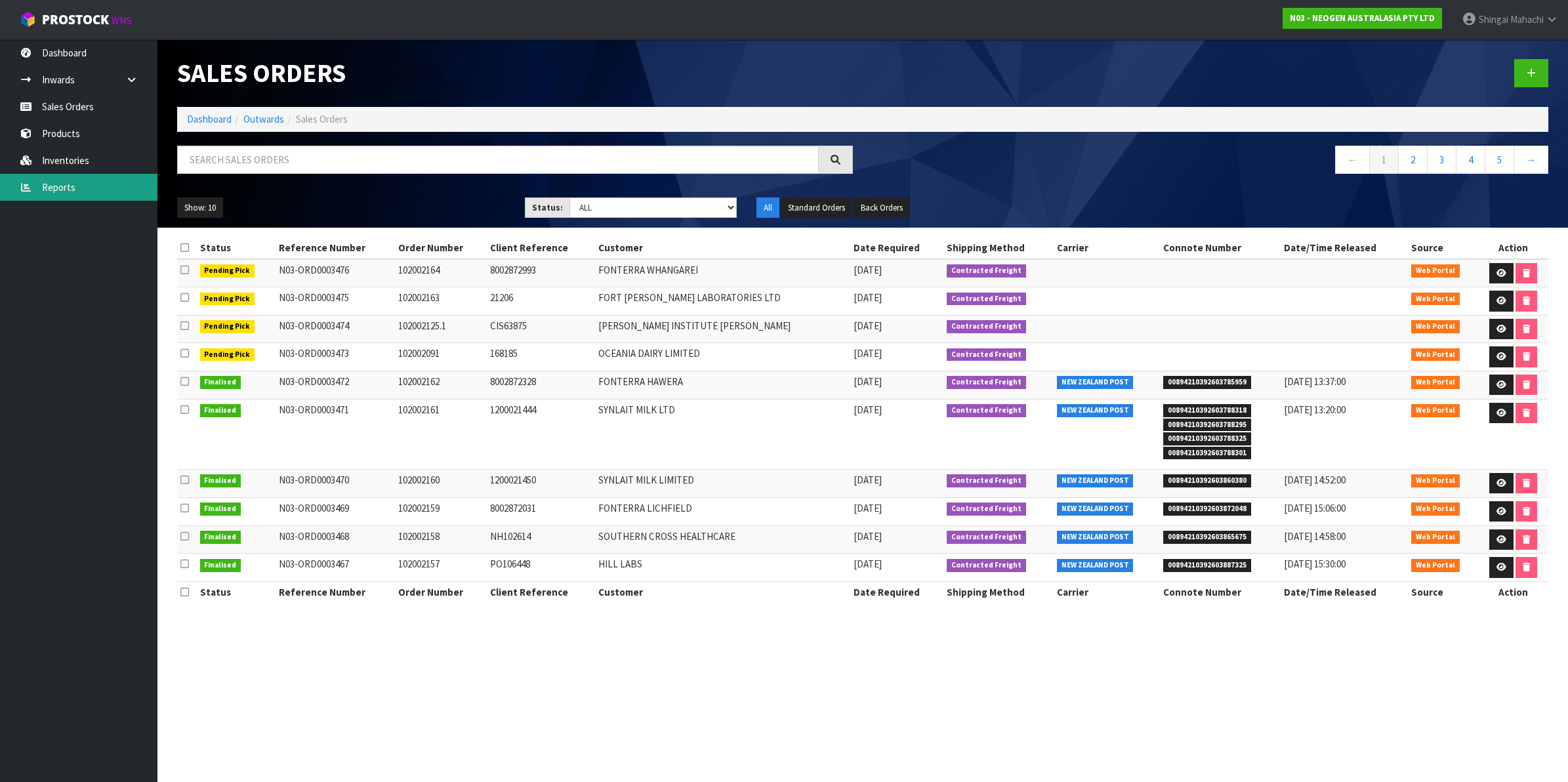
click at [63, 181] on link "Reports" at bounding box center [79, 187] width 157 height 27
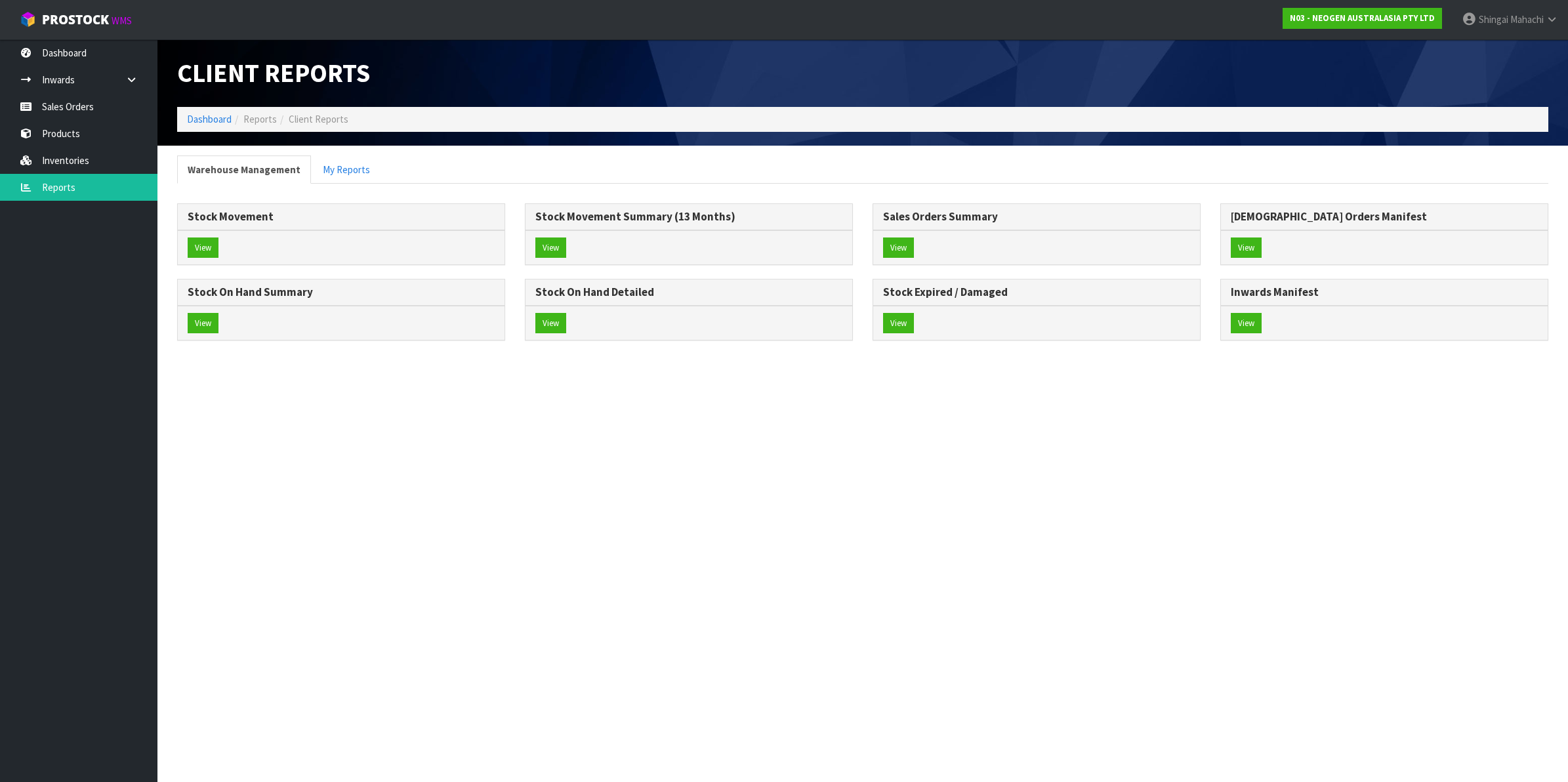
click at [1253, 292] on h3 "Inwards Manifest" at bounding box center [1385, 292] width 307 height 12
click at [1238, 325] on button "View" at bounding box center [1246, 323] width 31 height 21
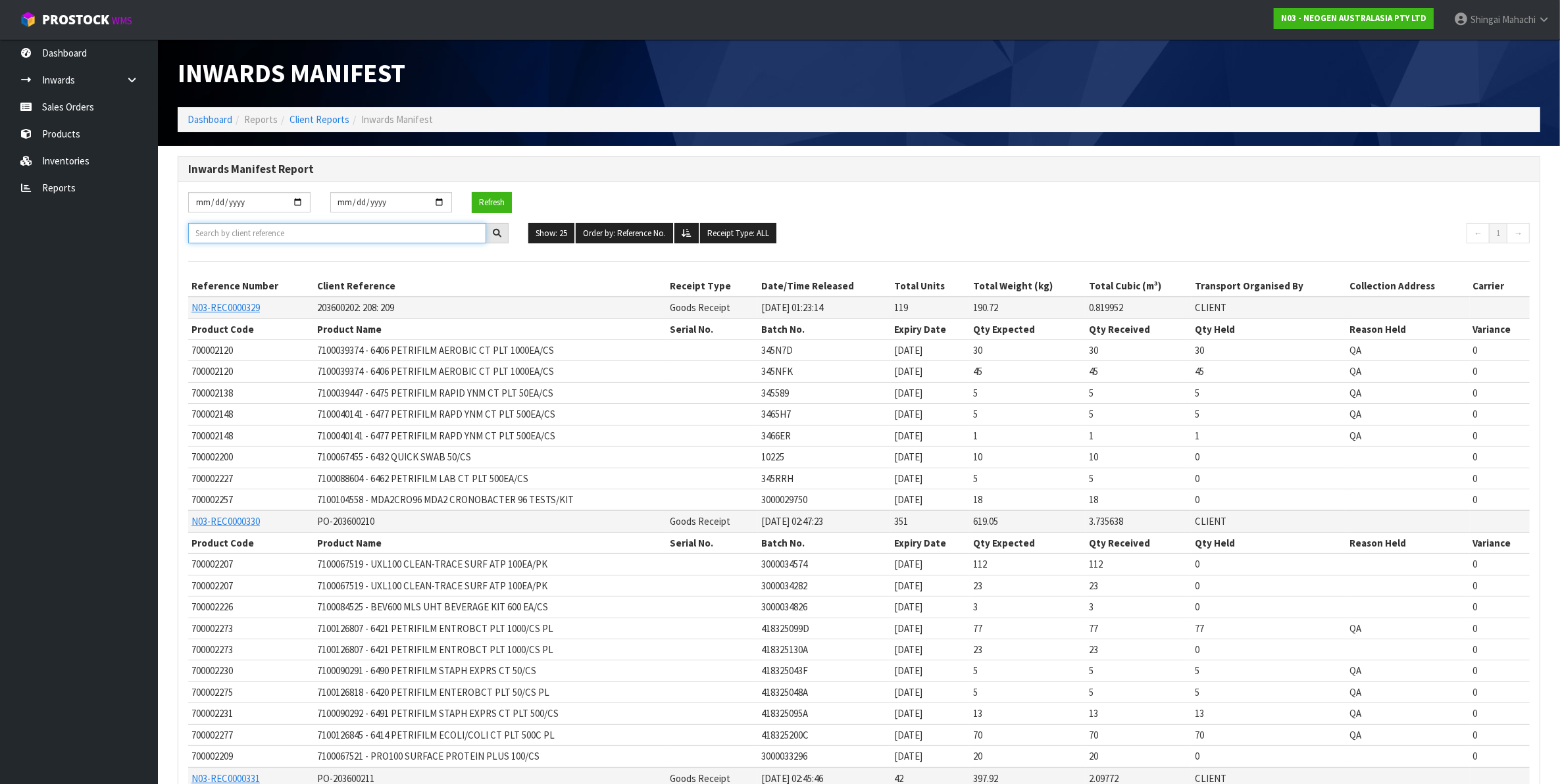
click at [258, 228] on input "text" at bounding box center [337, 233] width 298 height 20
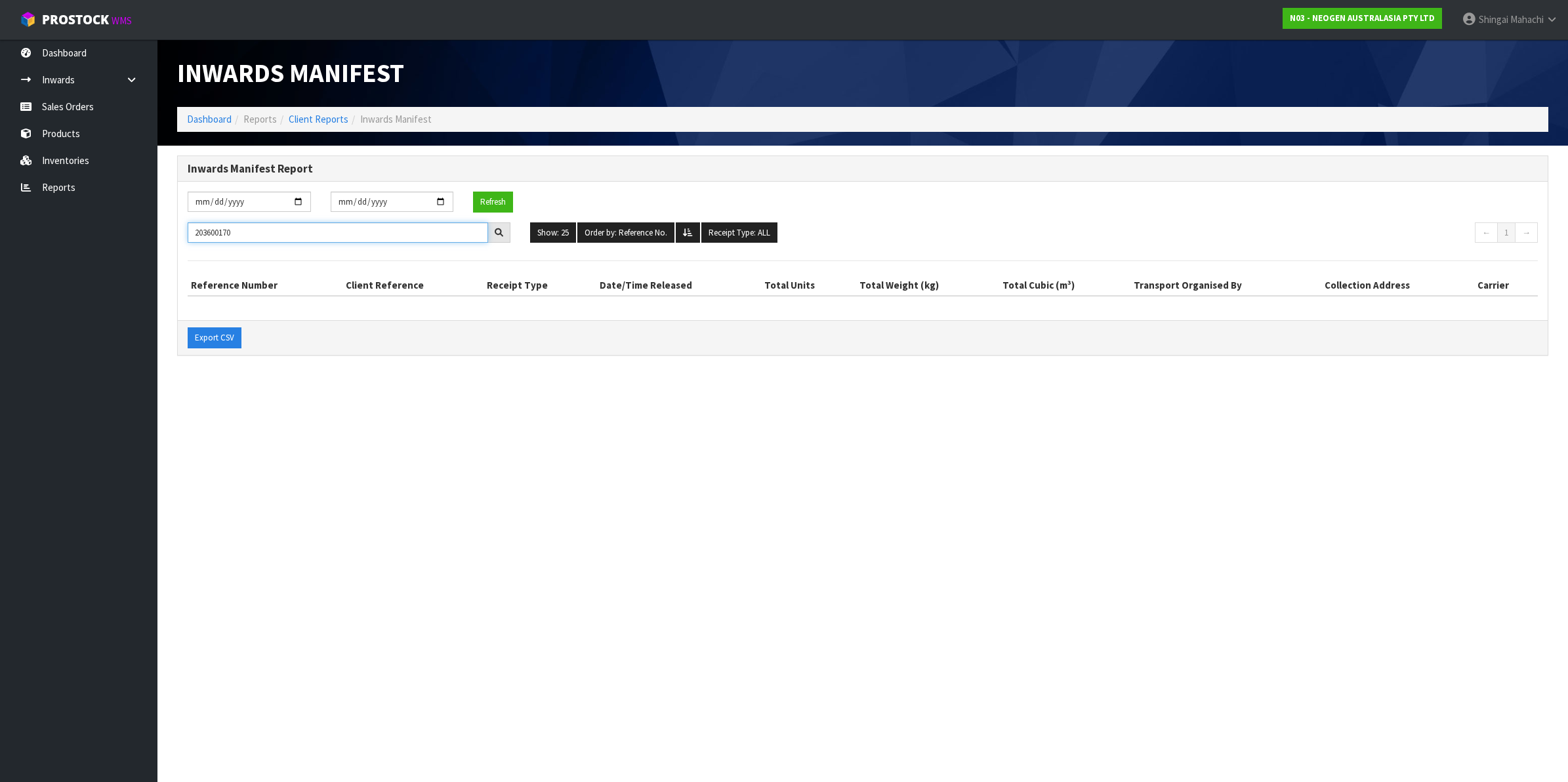
drag, startPoint x: 256, startPoint y: 230, endPoint x: 166, endPoint y: 233, distance: 90.0
click at [166, 233] on section "Inwards Manifest Report [DATE] [DATE] Refresh 203600170 Show: 25 5 10 25 50 100…" at bounding box center [863, 263] width 1411 height 234
type input "700000005"
click at [65, 157] on link "Inventories" at bounding box center [79, 160] width 157 height 27
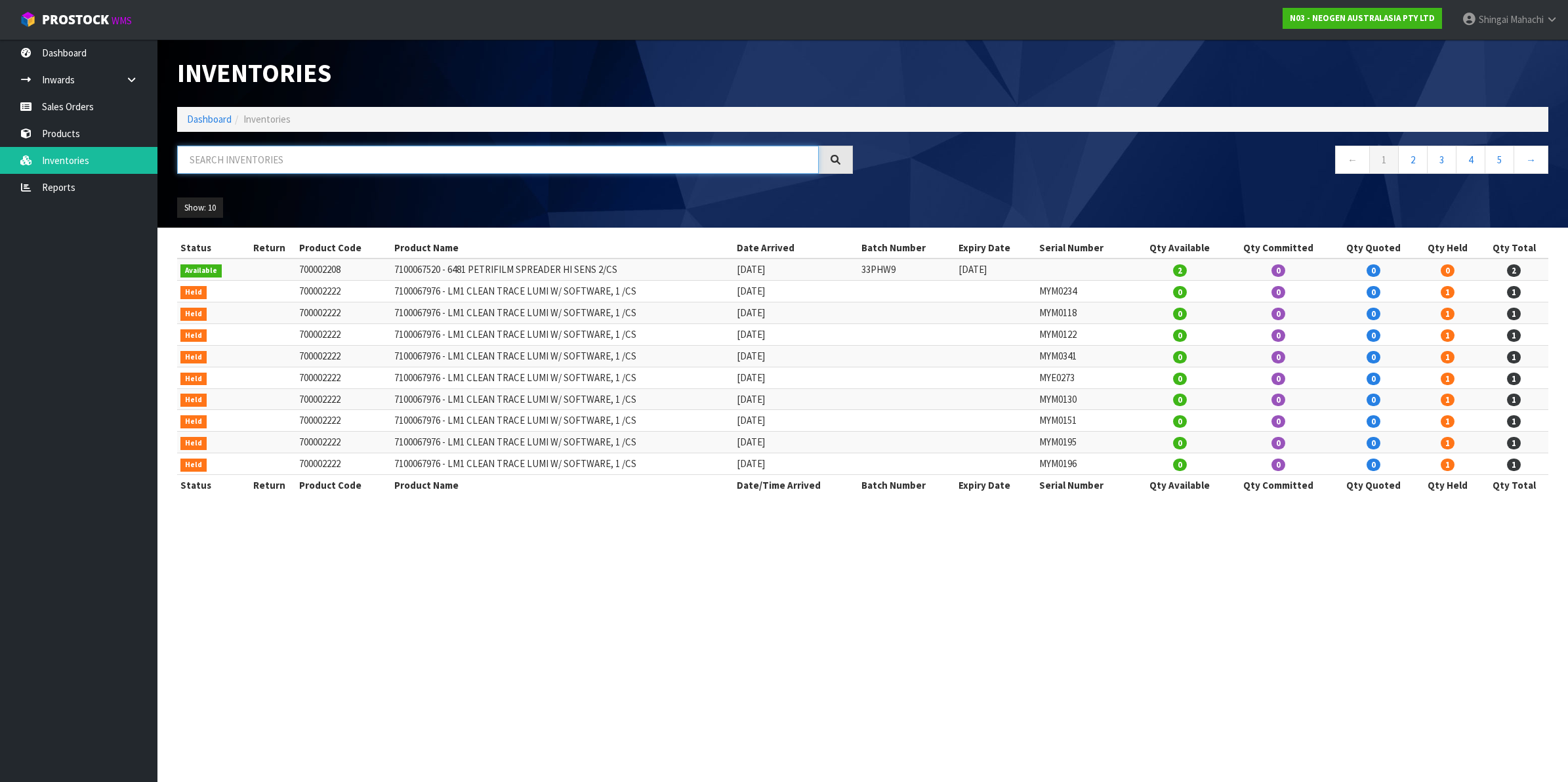
click at [251, 161] on input "text" at bounding box center [498, 160] width 642 height 28
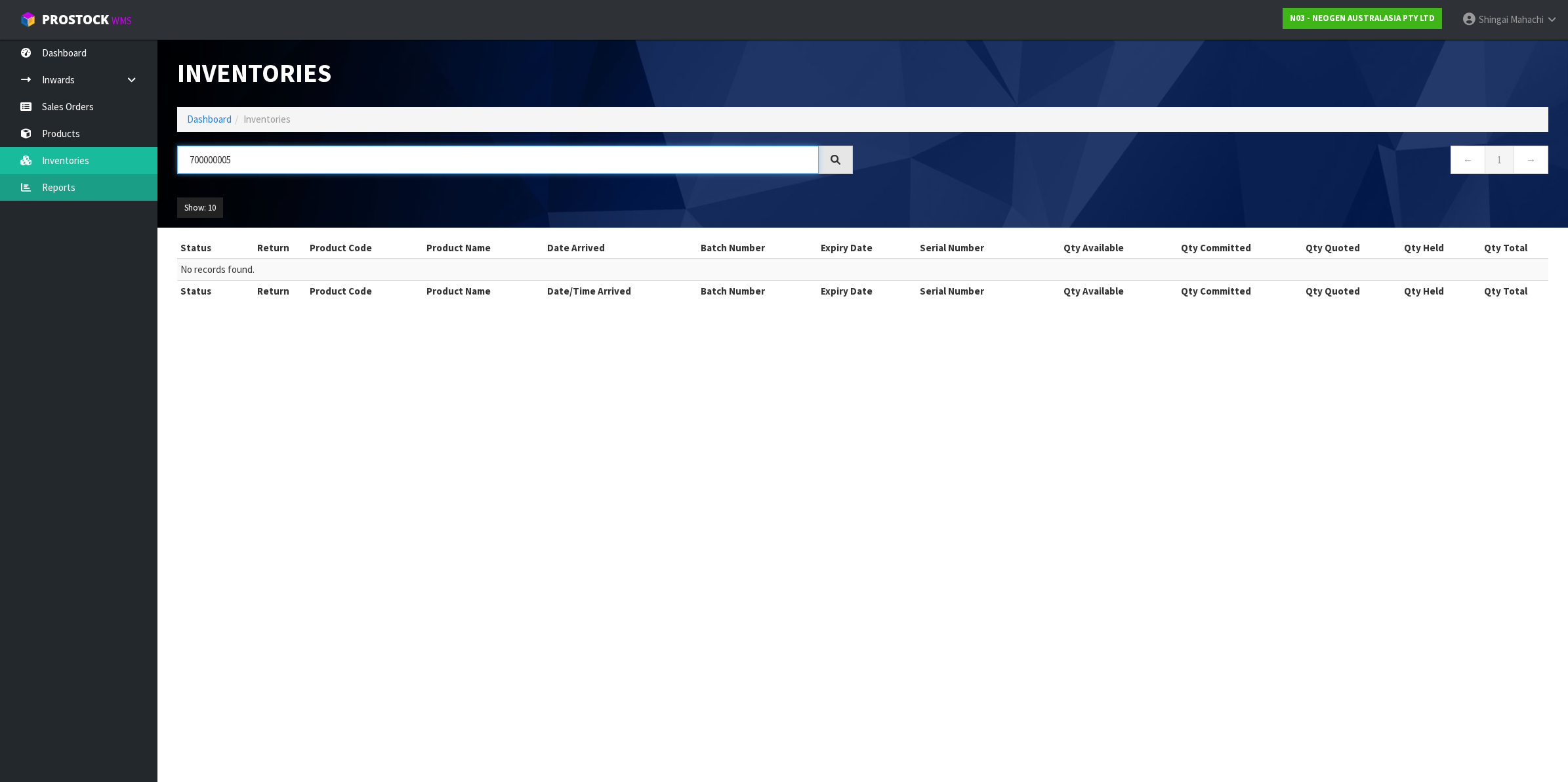
type input "700000005"
click at [50, 182] on link "Reports" at bounding box center [79, 187] width 157 height 27
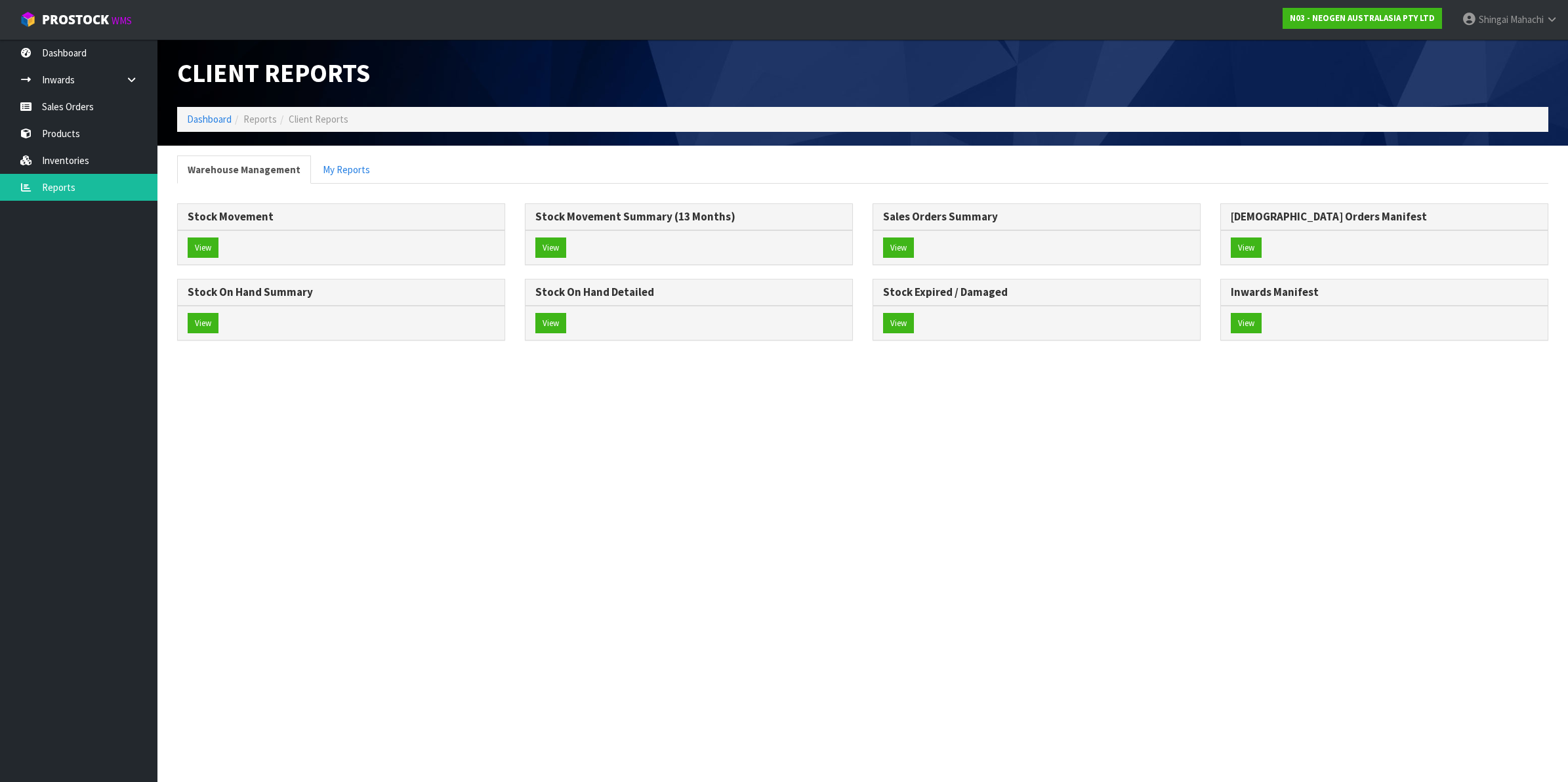
click at [221, 238] on div "View" at bounding box center [341, 248] width 327 height 35
click at [198, 244] on button "View" at bounding box center [203, 248] width 31 height 21
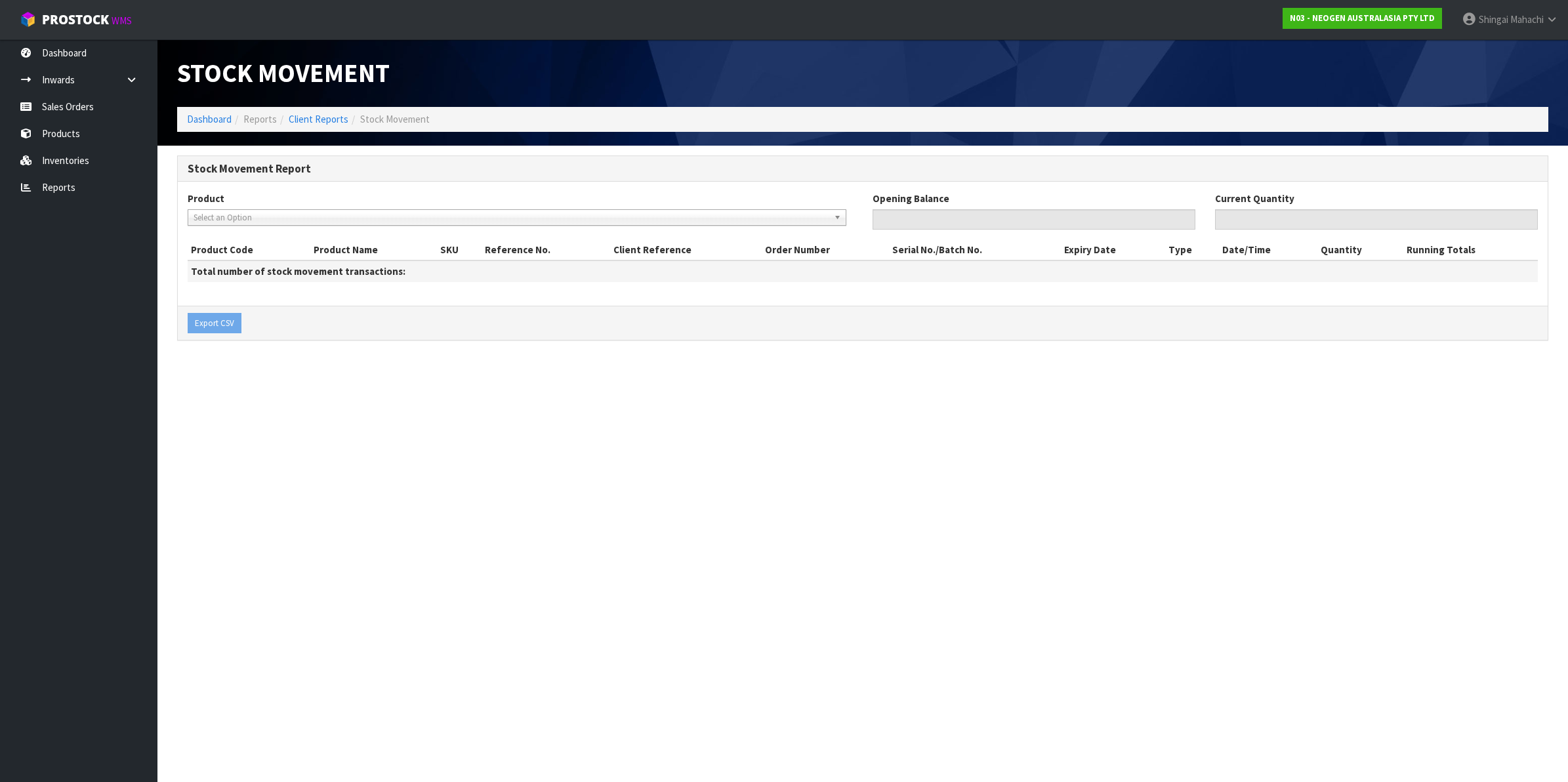
click at [238, 214] on span "Select an Option" at bounding box center [511, 217] width 635 height 16
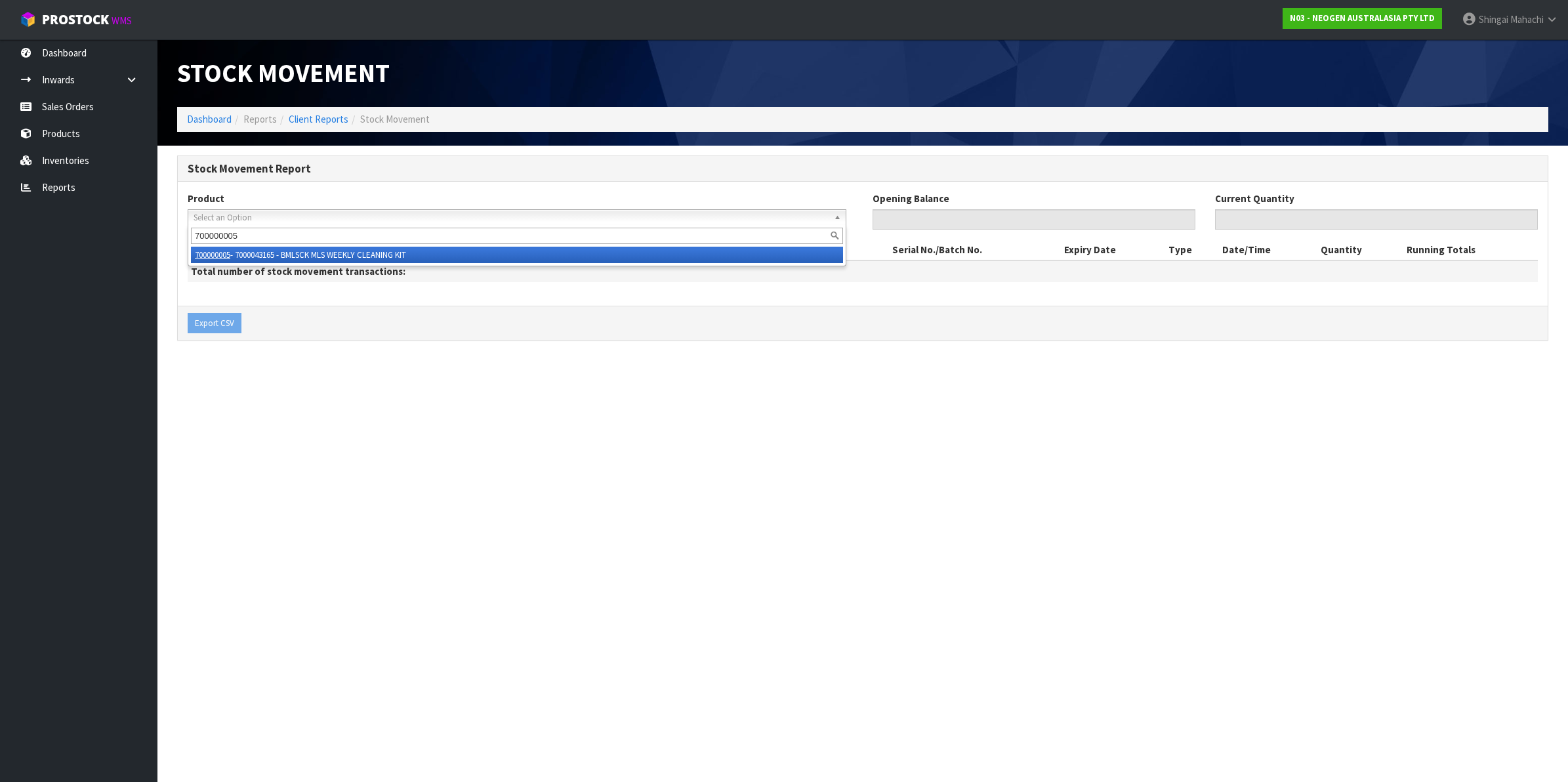
type input "700000005"
click at [395, 250] on li "700000005 - 7000043165 - BMLSCK MLS WEEKLY CLEANING KIT" at bounding box center [517, 255] width 652 height 17
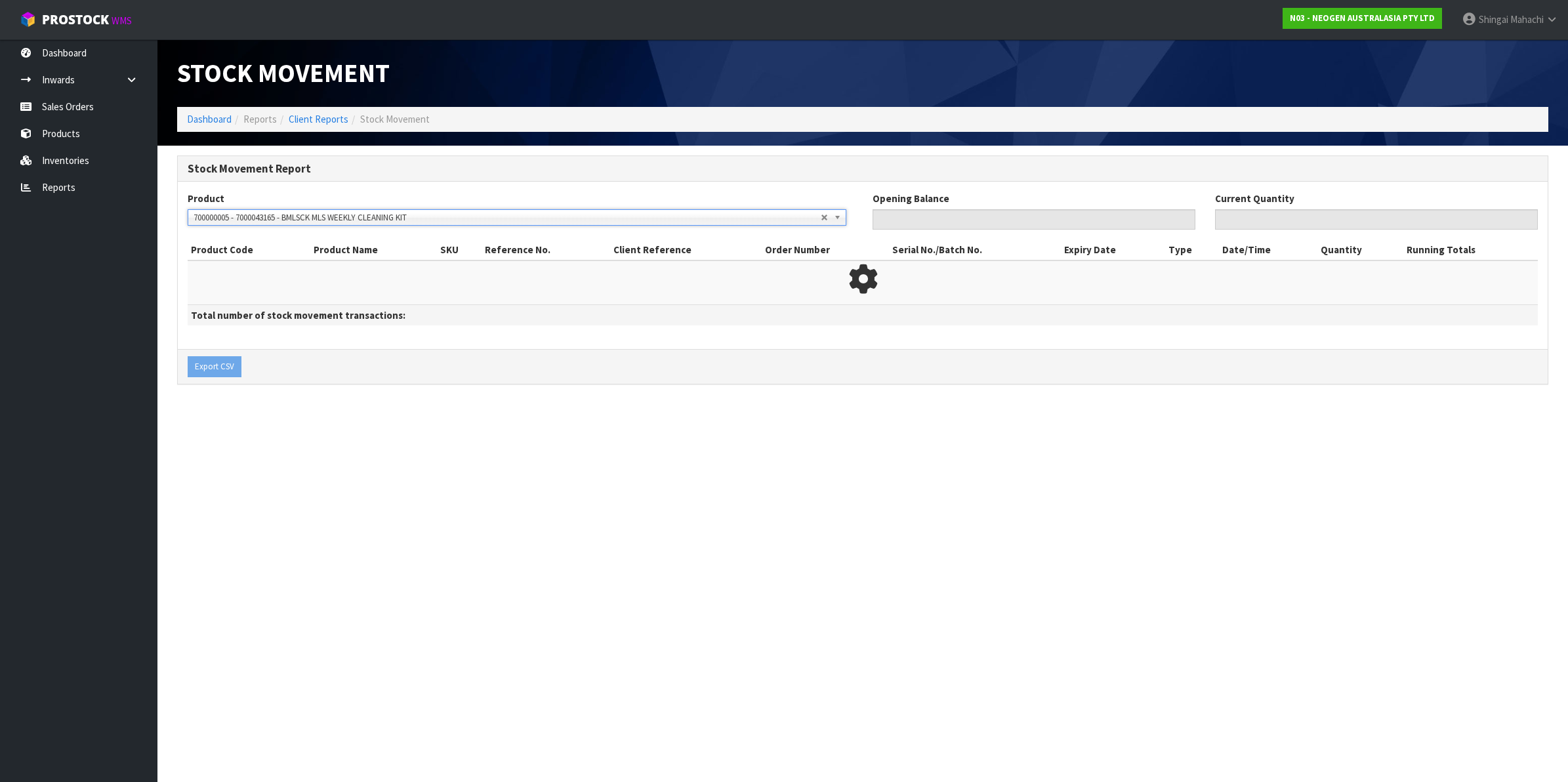
type input "0"
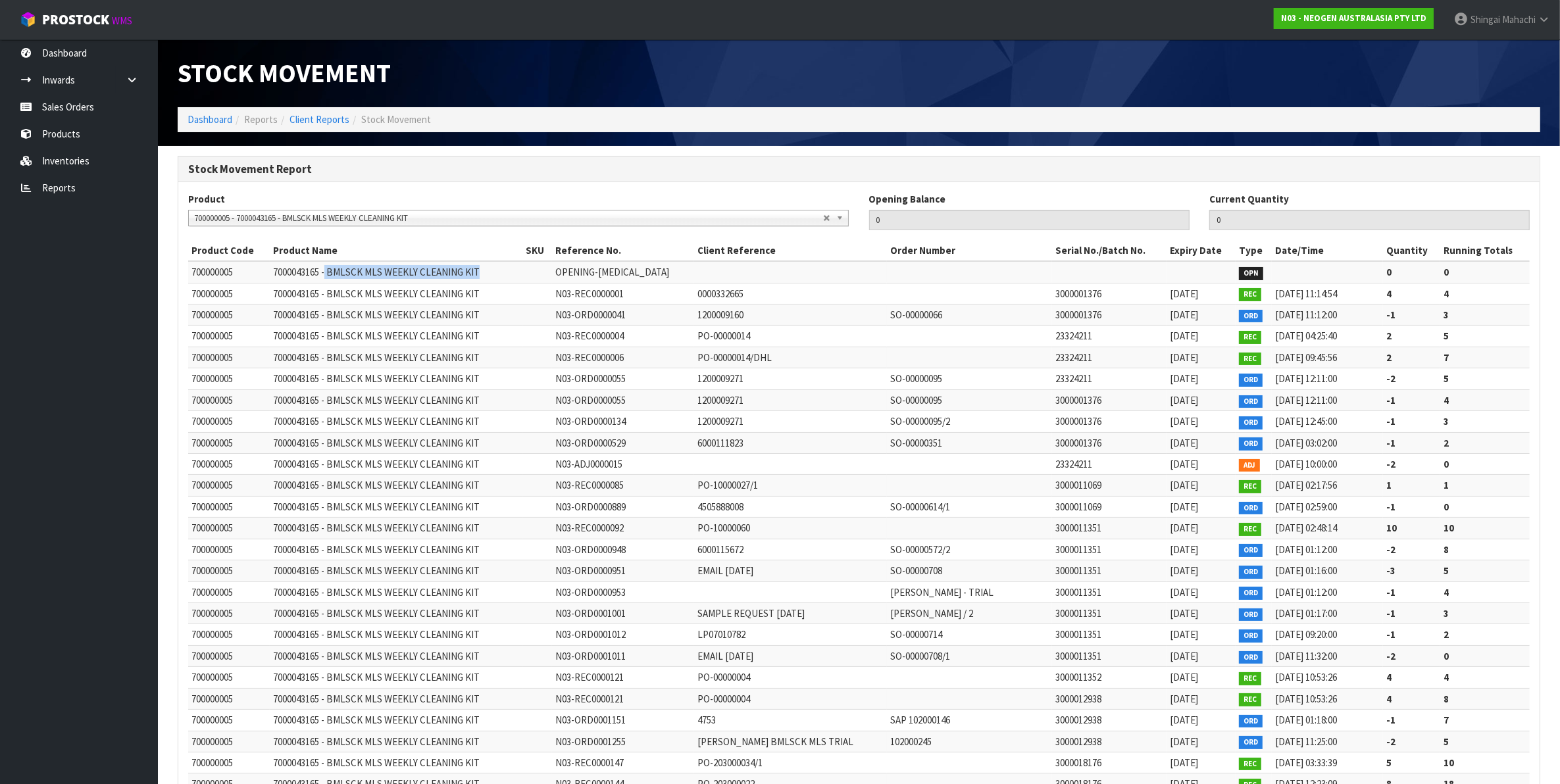
drag, startPoint x: 329, startPoint y: 271, endPoint x: 482, endPoint y: 269, distance: 153.0
click at [482, 269] on td "7000043165 - BMLSCK MLS WEEKLY CLEANING KIT" at bounding box center [396, 271] width 253 height 22
copy span "BMLSCK MLS WEEKLY CLEANING KIT"
click at [61, 102] on link "Sales Orders" at bounding box center [79, 107] width 158 height 27
